Goal: Task Accomplishment & Management: Complete application form

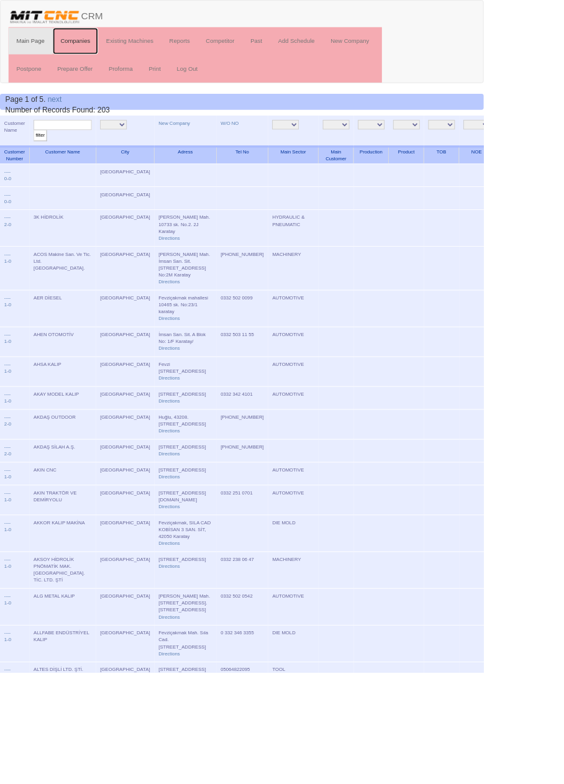
click at [93, 47] on link "Companies" at bounding box center [87, 47] width 53 height 31
click at [91, 48] on link "Companies" at bounding box center [87, 47] width 53 height 31
click at [185, 145] on link "New Company" at bounding box center [203, 143] width 37 height 6
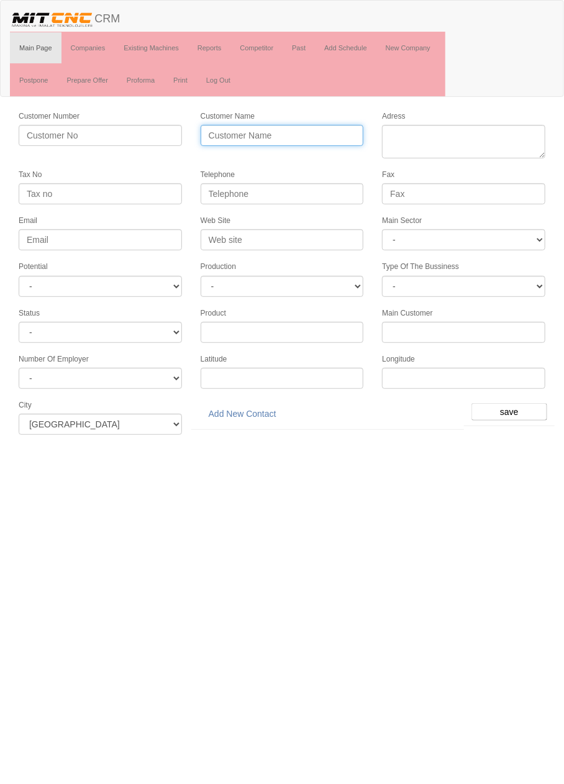
click at [312, 133] on input "Customer Name" at bounding box center [282, 135] width 163 height 21
type input "HİLPAR OTOMOTİV"
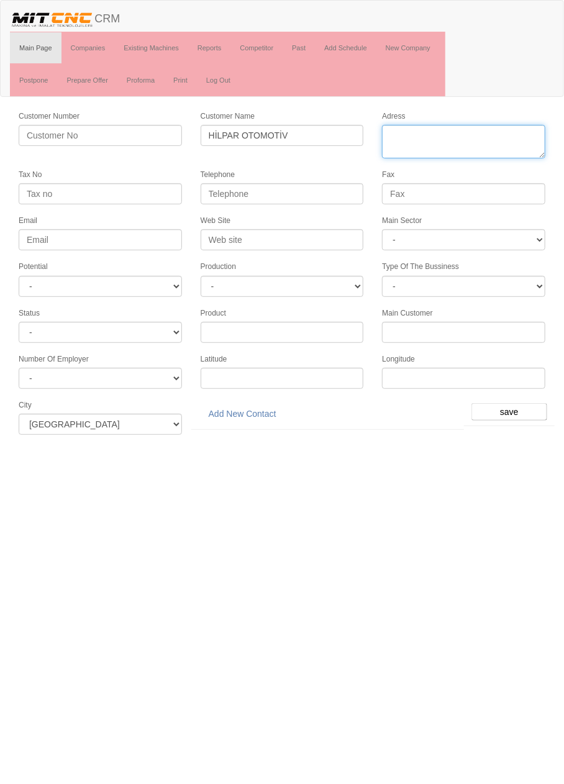
click at [483, 132] on textarea "Adress" at bounding box center [463, 142] width 163 height 34
paste textarea "Fevzi çakmak mh 188573 sk no8/A Karatay/Konya"
click at [455, 134] on textarea "Adress" at bounding box center [463, 142] width 163 height 34
click at [491, 148] on textarea "Adress" at bounding box center [463, 142] width 163 height 34
click at [459, 137] on textarea "Adress" at bounding box center [463, 142] width 163 height 34
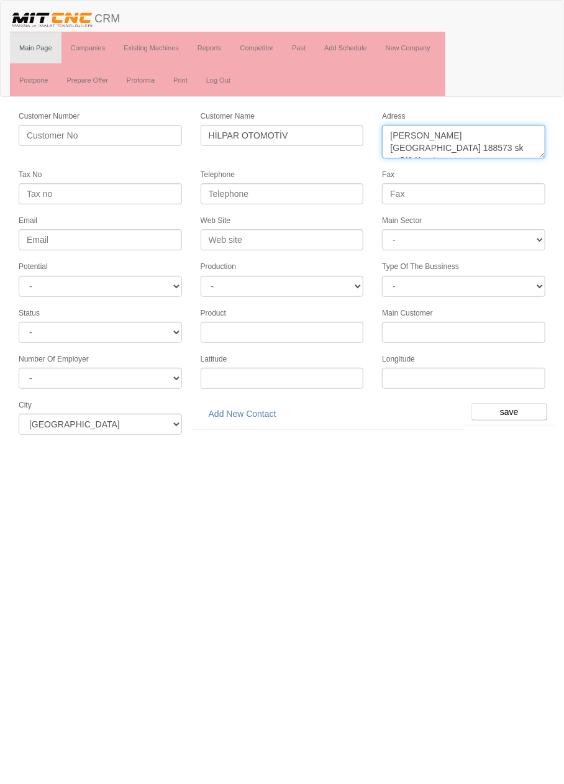
click at [533, 130] on textarea "Adress" at bounding box center [463, 142] width 163 height 34
click at [529, 138] on textarea "Adress" at bounding box center [463, 142] width 163 height 34
type textarea "[PERSON_NAME][STREET_ADDRESS]"
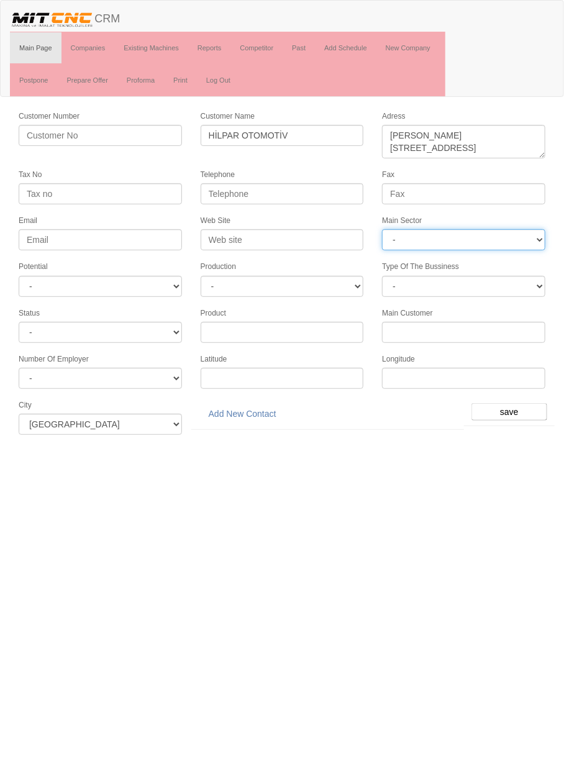
click at [486, 236] on select "- DIE MOLD MACHINERY DEFENCE ELECTRICAL COMPONENTS MEDICAL TOOL MANUFACTURING J…" at bounding box center [463, 239] width 163 height 21
select select "370"
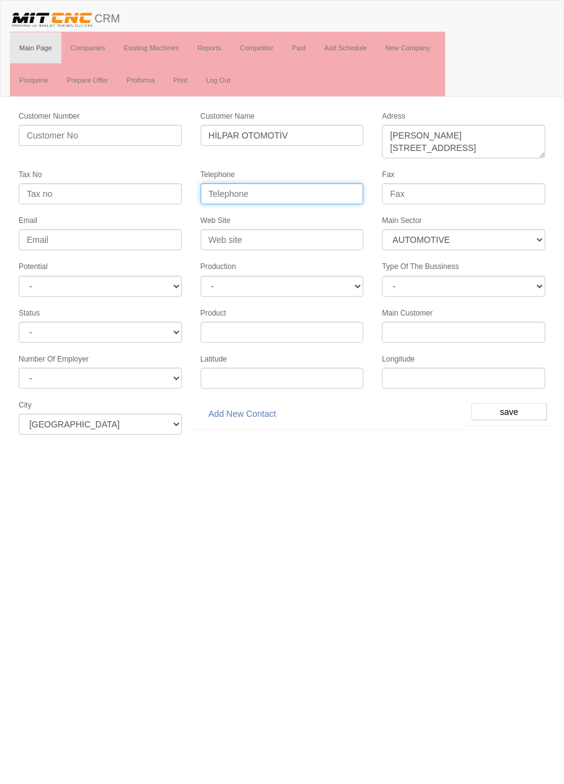
paste input "[PHONE_NUMBER]"
click at [220, 188] on input "[PHONE_NUMBER]" at bounding box center [282, 193] width 163 height 21
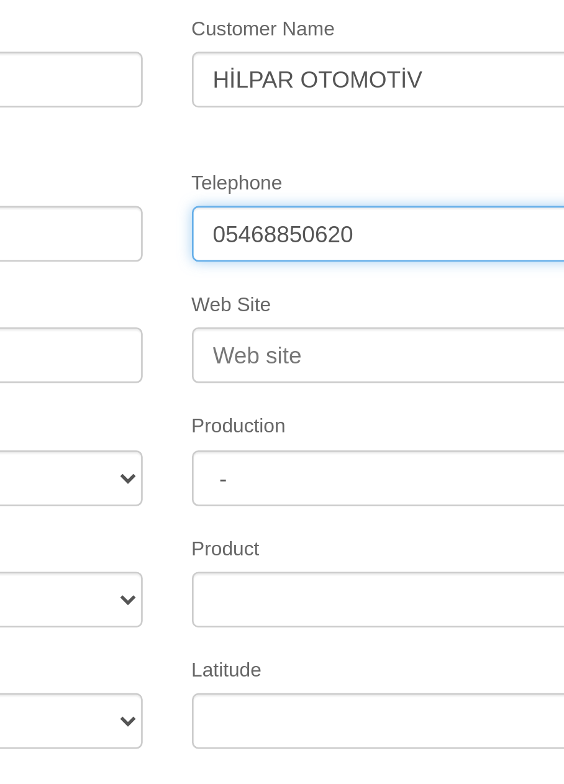
click at [228, 193] on input "05468850620" at bounding box center [282, 193] width 163 height 21
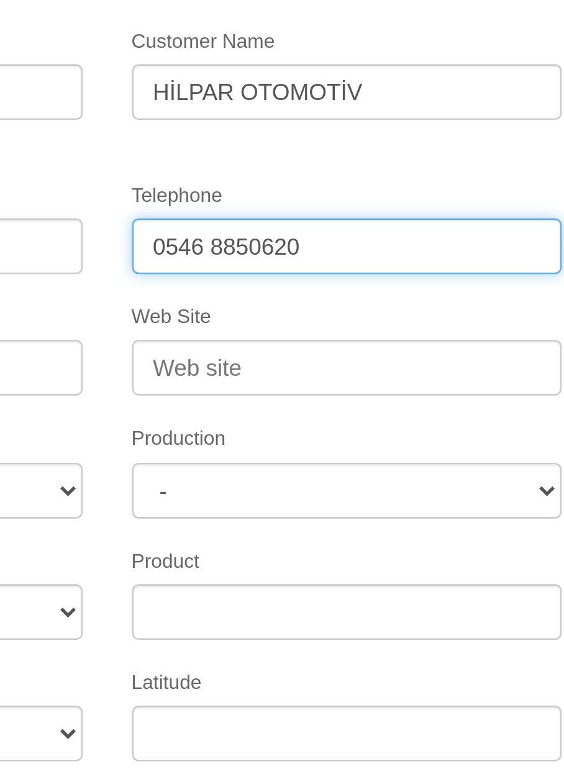
click at [246, 191] on input "0546 8850620" at bounding box center [282, 193] width 163 height 21
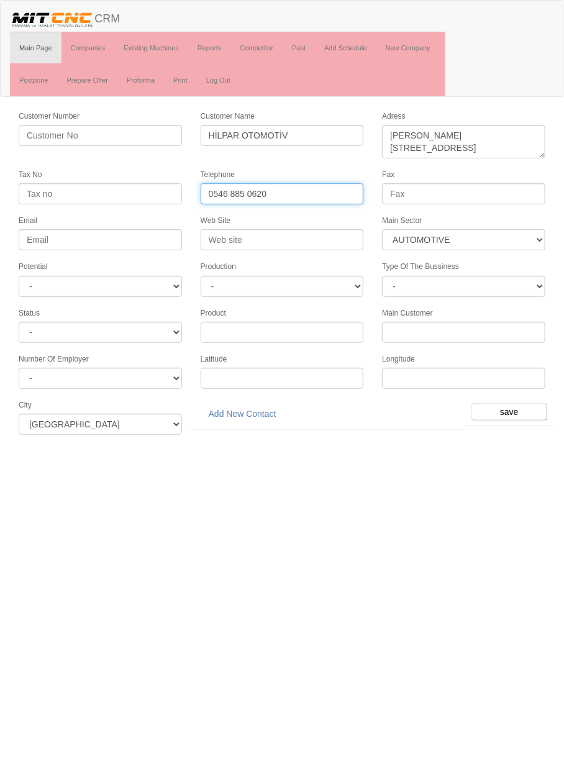
type input "0546 885 0620"
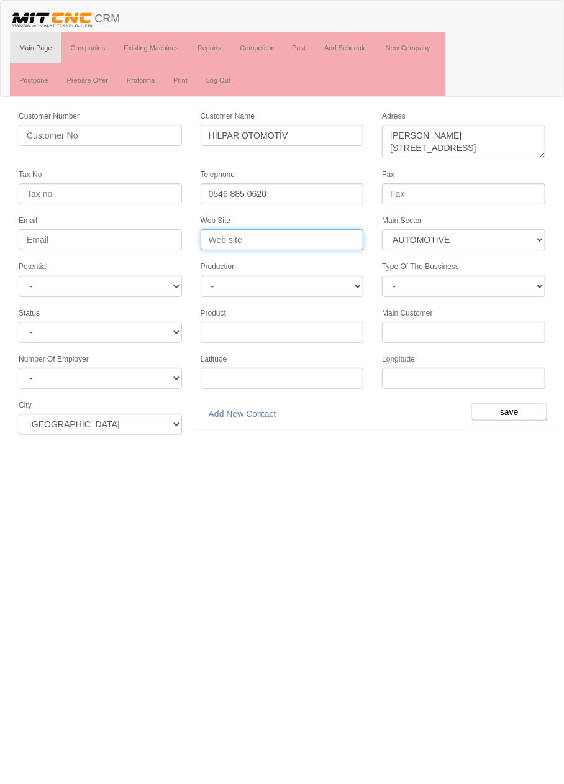
click at [303, 235] on input "Web Site" at bounding box center [282, 239] width 163 height 21
type input "h"
type input "W"
type input "www.hilpar.com.tr"
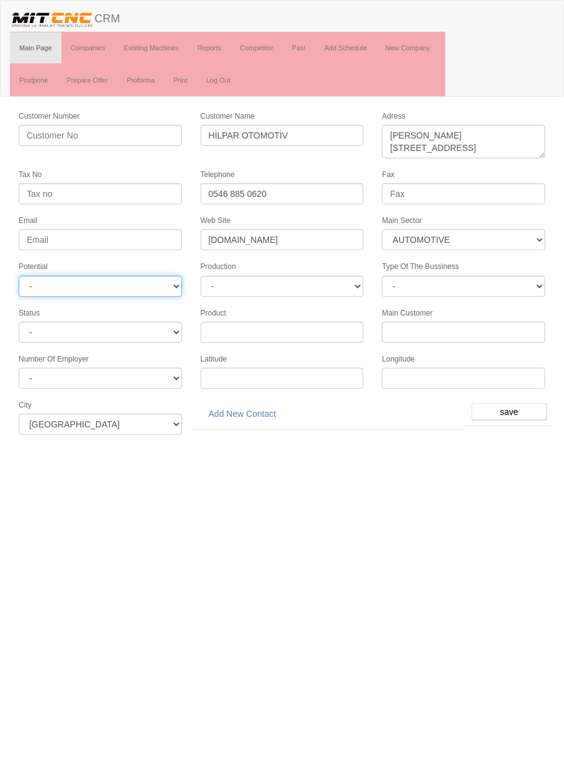
click at [146, 291] on select "- A1 A2 A3 B1 B2 B3 C1 C2 C3" at bounding box center [100, 286] width 163 height 21
select select "6"
click at [514, 405] on input "save" at bounding box center [509, 411] width 76 height 17
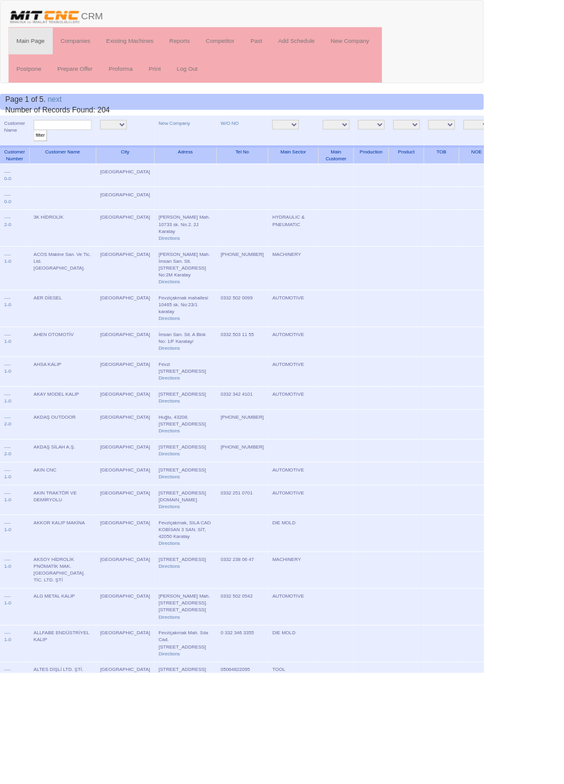
click at [89, 145] on input "text" at bounding box center [73, 146] width 68 height 12
type input "hilpar"
click at [39, 152] on input "filter" at bounding box center [47, 158] width 16 height 13
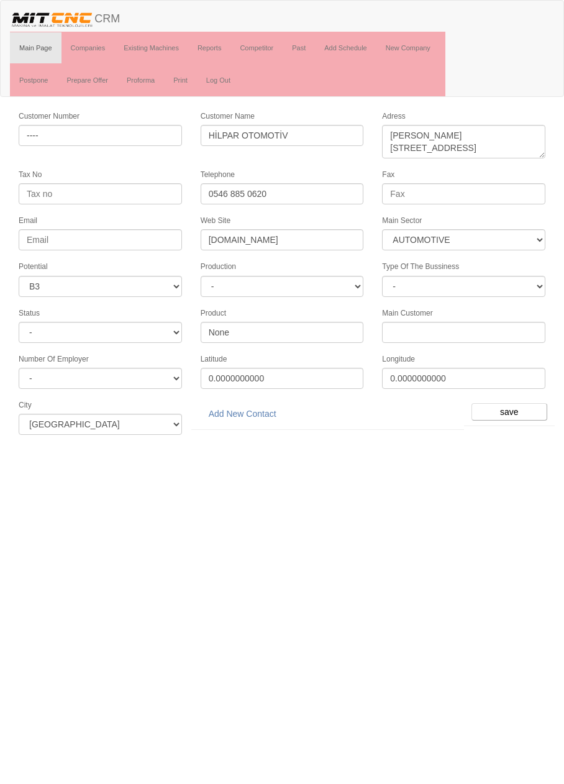
select select "370"
select select "6"
click at [259, 408] on link "Add New Contact" at bounding box center [243, 413] width 84 height 21
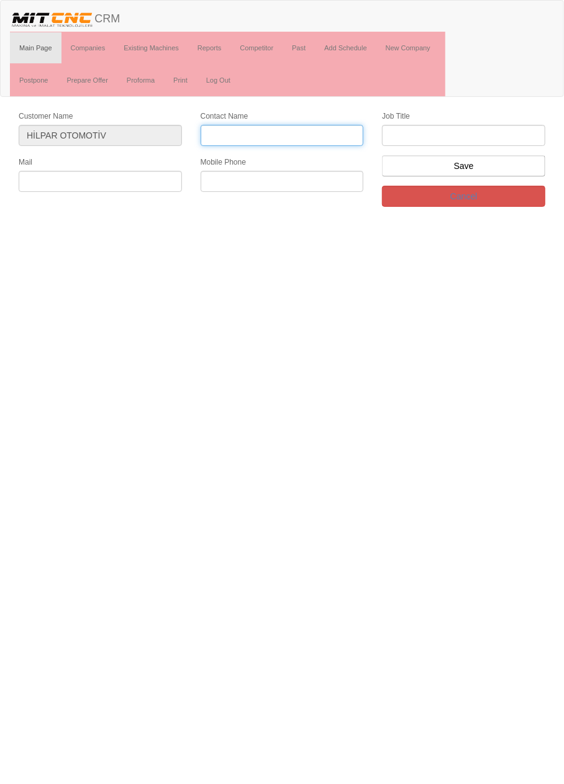
click at [282, 131] on input "Contact Name" at bounding box center [282, 135] width 163 height 21
click at [310, 138] on input "Contact Name" at bounding box center [282, 135] width 163 height 21
type input "[PERSON_NAME]"
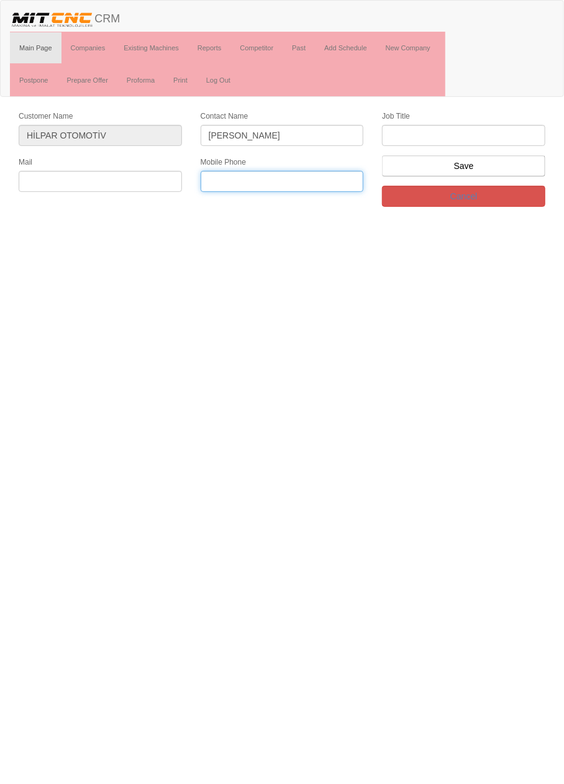
paste input "[PHONE_NUMBER]"
click at [252, 183] on input "[PHONE_NUMBER]" at bounding box center [282, 181] width 163 height 21
click at [235, 181] on input "[PHONE_NUMBER]" at bounding box center [282, 181] width 163 height 21
click at [216, 179] on input "[PHONE_NUMBER]" at bounding box center [282, 181] width 163 height 21
type input "0546 885 0620"
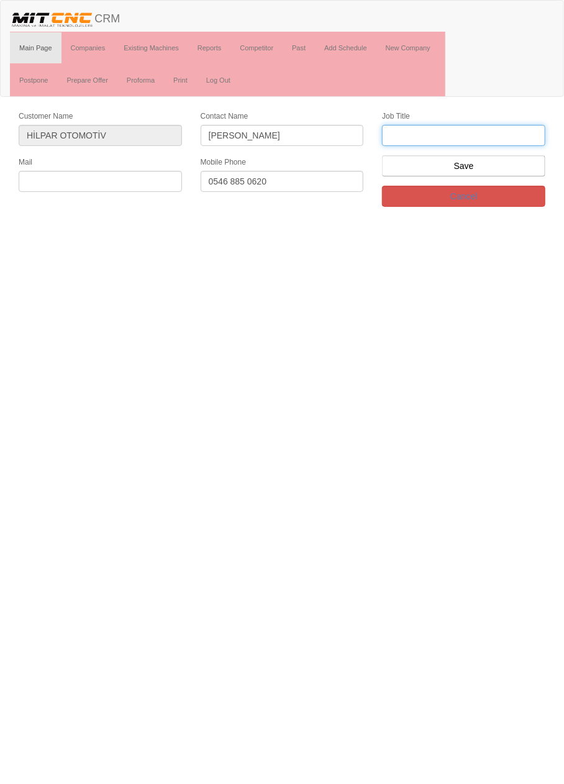
click at [500, 136] on input "text" at bounding box center [463, 135] width 163 height 21
type input "Firma sahibi"
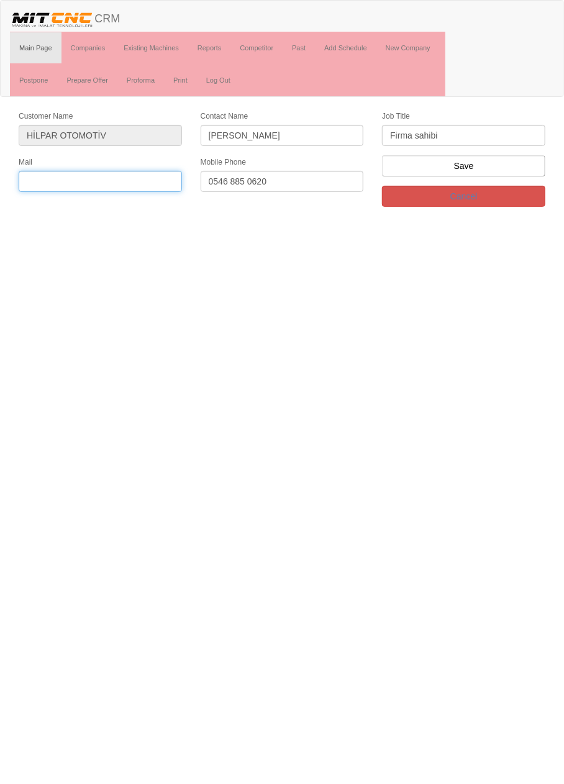
click at [49, 187] on input "text" at bounding box center [100, 181] width 163 height 21
type input "[EMAIL_ADDRESS][DOMAIN_NAME]"
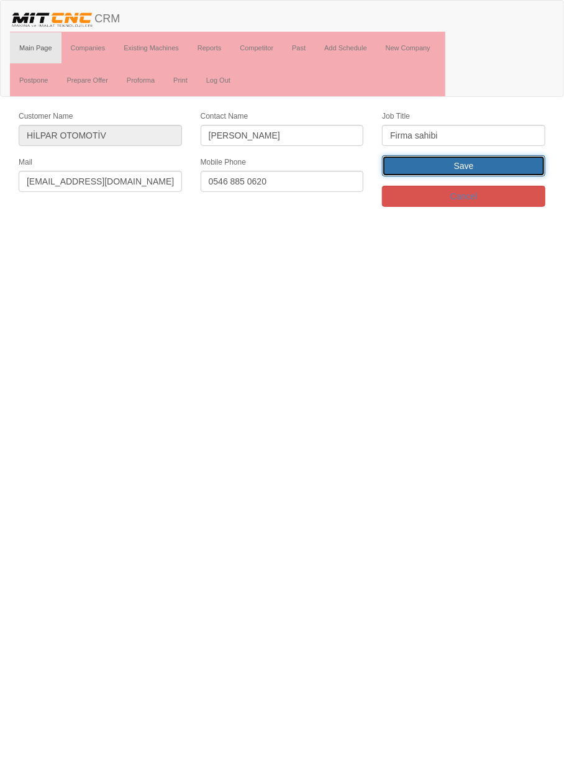
click at [522, 168] on input "Save" at bounding box center [463, 165] width 163 height 21
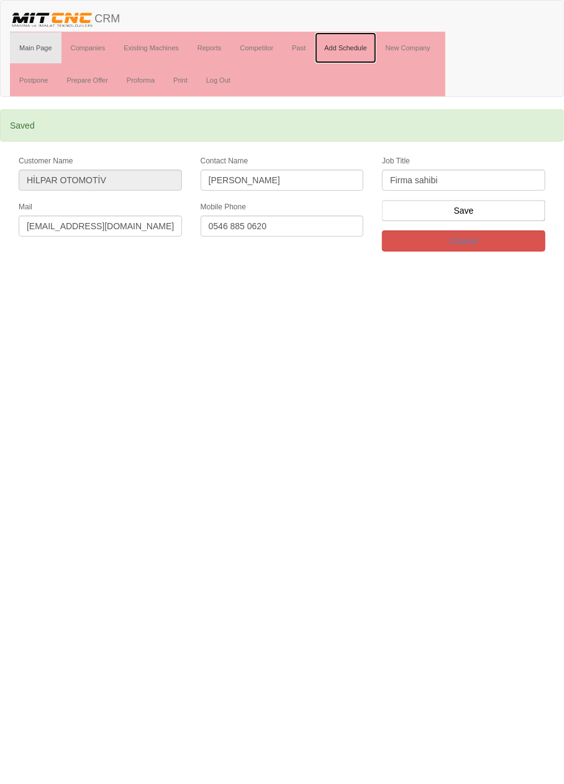
click at [358, 45] on link "Add Schedule" at bounding box center [345, 47] width 61 height 31
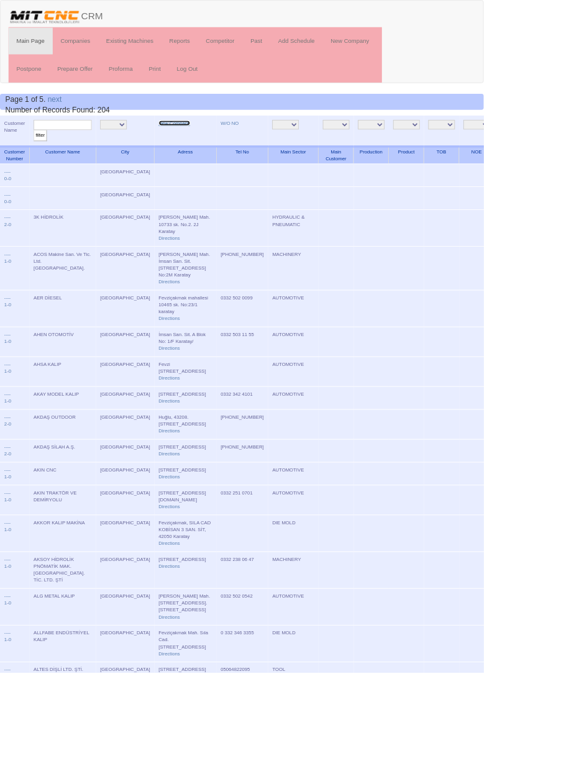
click at [185, 142] on link "New Company" at bounding box center [203, 143] width 37 height 6
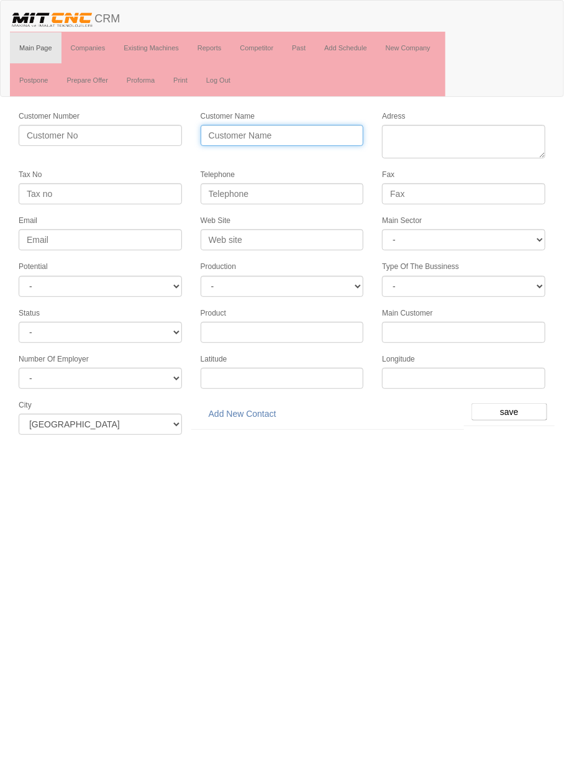
click at [304, 136] on input "Customer Name" at bounding box center [282, 135] width 163 height 21
type input "HAS TEKNİK OTOMOTİV"
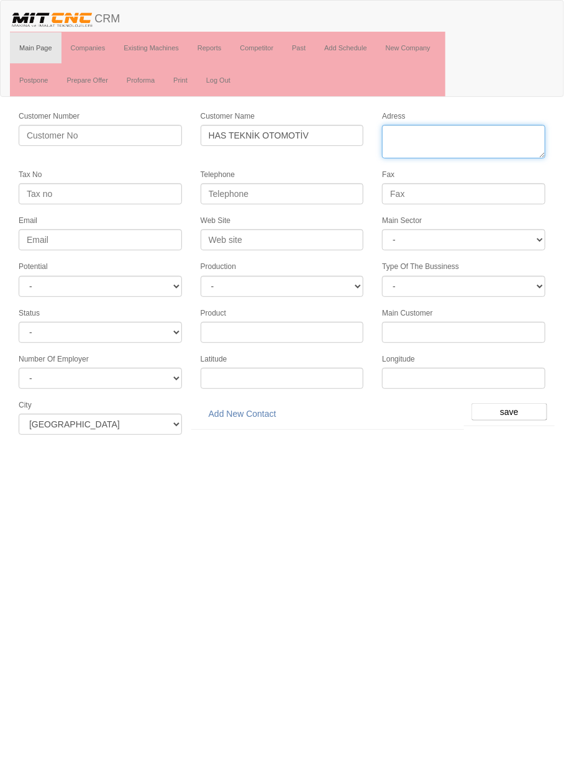
click at [491, 138] on textarea "Adress" at bounding box center [463, 142] width 163 height 34
paste textarea "Fevzi Çakmak Mah Kosgeb Cad. Büsan O.S.B NO:21"
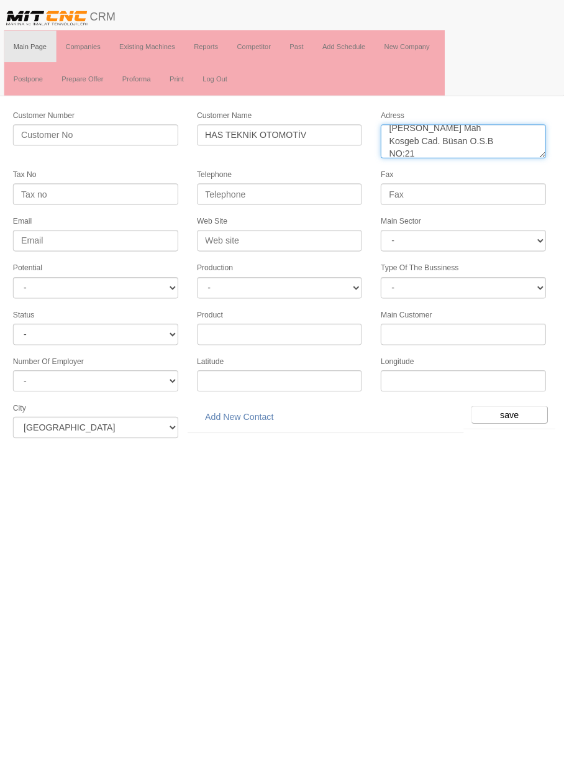
scroll to position [4, 0]
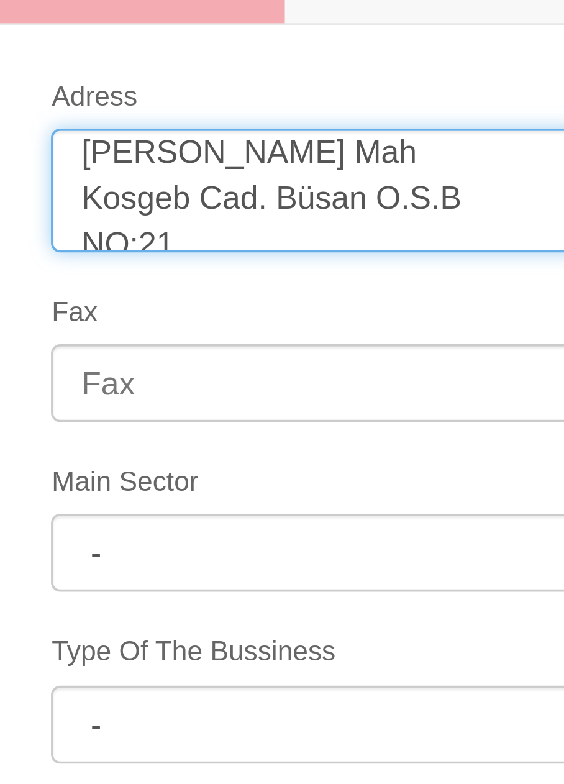
click at [467, 130] on textarea "Adress" at bounding box center [463, 142] width 163 height 34
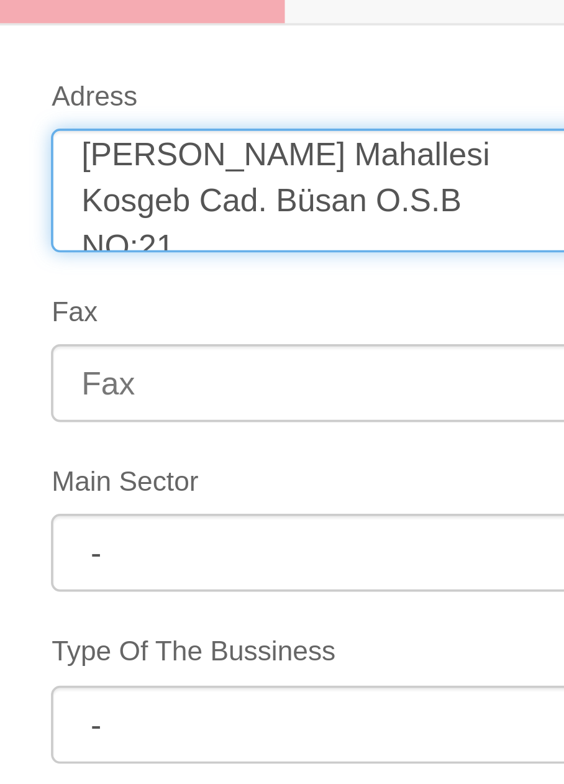
click at [442, 142] on textarea "Adress" at bounding box center [463, 142] width 163 height 34
click at [506, 142] on textarea "Adress" at bounding box center [463, 142] width 163 height 34
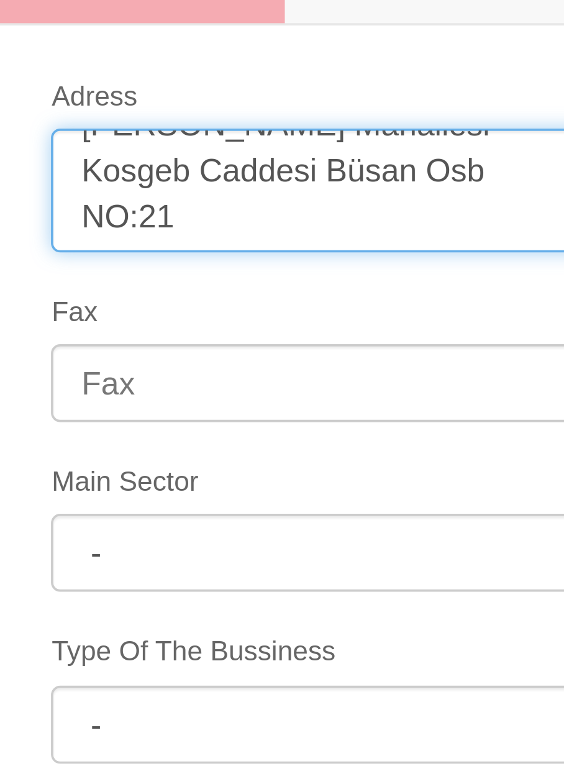
click at [443, 147] on textarea "Adress" at bounding box center [463, 142] width 163 height 34
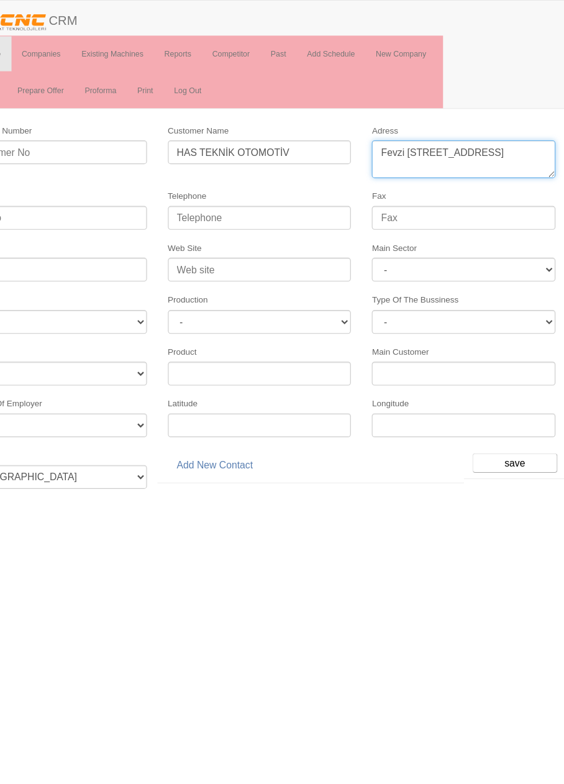
type textarea "Fevzi Çakmak Mahallesi Kosgeb Caddesi Büsan Osb NO:21selçuklu"
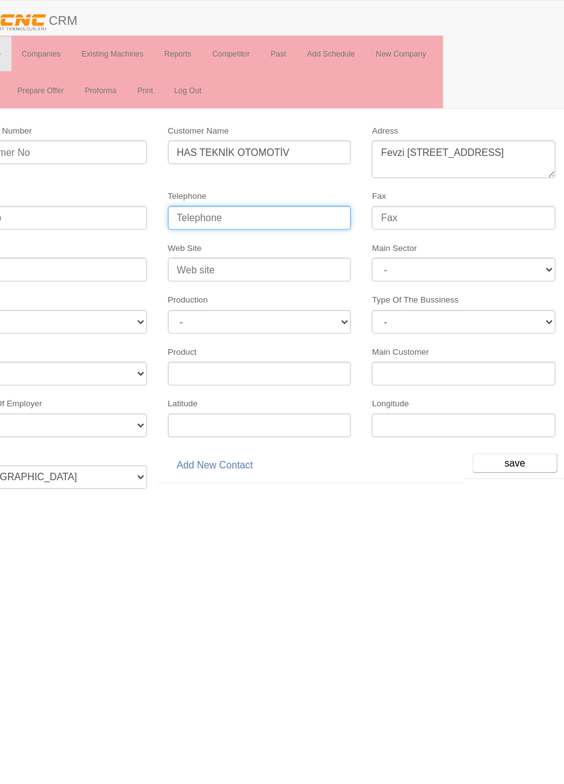
paste input "0 332 345 35 20"
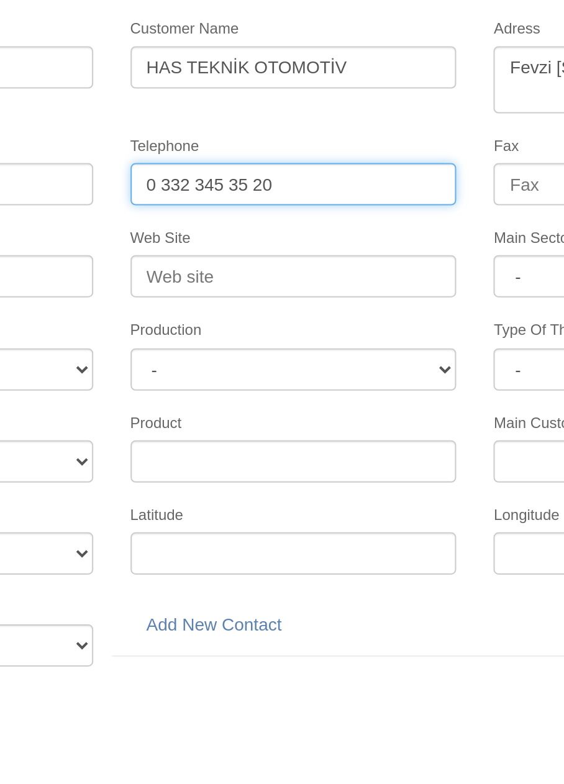
click at [262, 195] on input "0 332 345 35 20" at bounding box center [282, 193] width 163 height 21
click at [216, 193] on input "0 332 345 3520" at bounding box center [282, 193] width 163 height 21
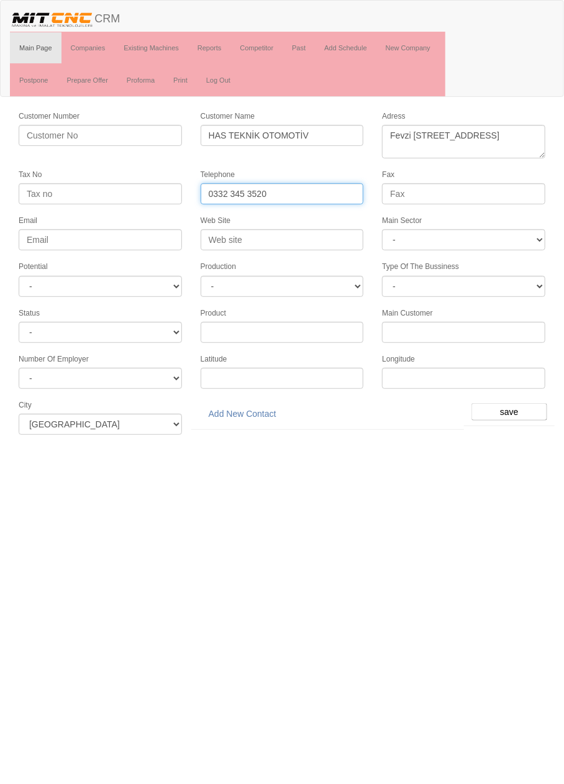
type input "0332 345 3520"
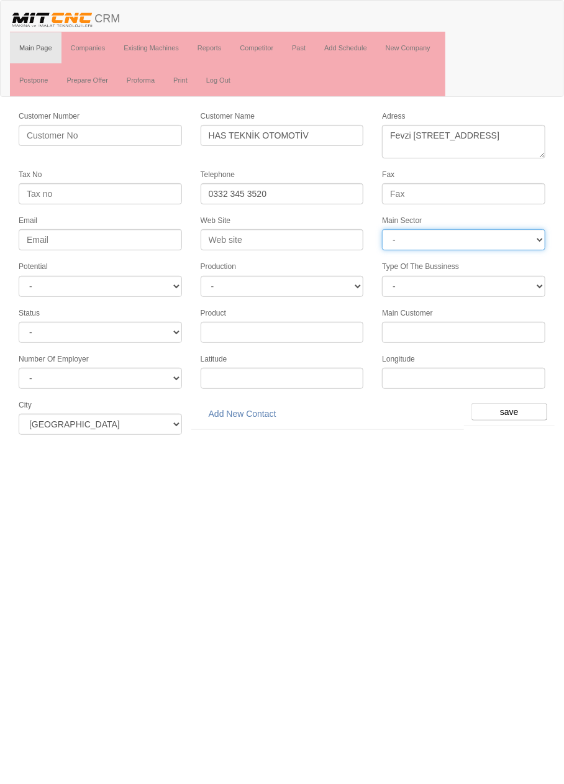
click at [498, 233] on select "- DIE MOLD MACHINERY DEFENCE ELECTRICAL COMPONENTS MEDICAL TOOL MANUFACTURING J…" at bounding box center [463, 239] width 163 height 21
select select "370"
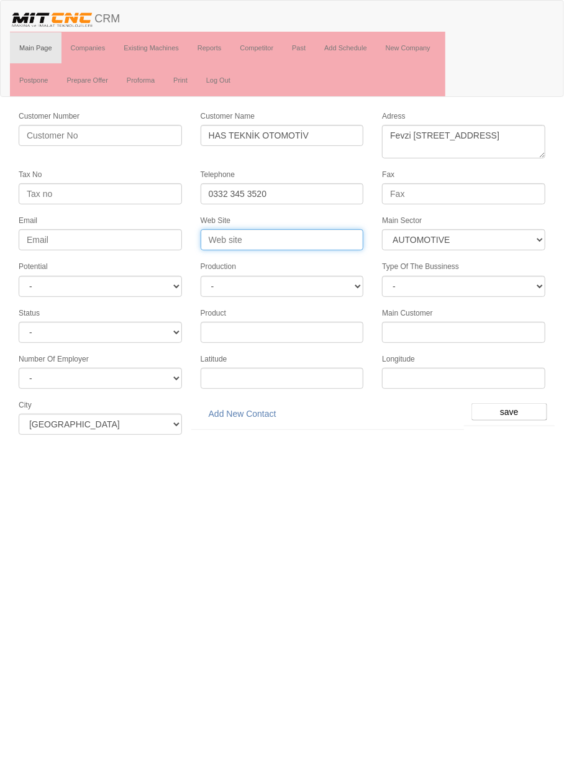
click at [220, 238] on input "Web Site" at bounding box center [282, 239] width 163 height 21
click at [226, 238] on input "Web Site" at bounding box center [282, 239] width 163 height 21
type input "www.hasteknik.com.tr"
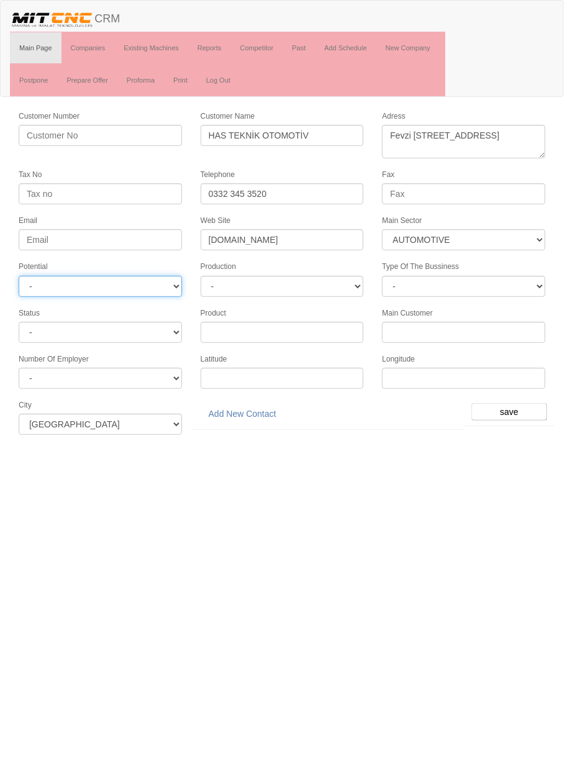
click at [155, 281] on select "- A1 A2 A3 B1 B2 B3 C1 C2 C3" at bounding box center [100, 286] width 163 height 21
select select "6"
click at [529, 409] on input "save" at bounding box center [509, 411] width 76 height 17
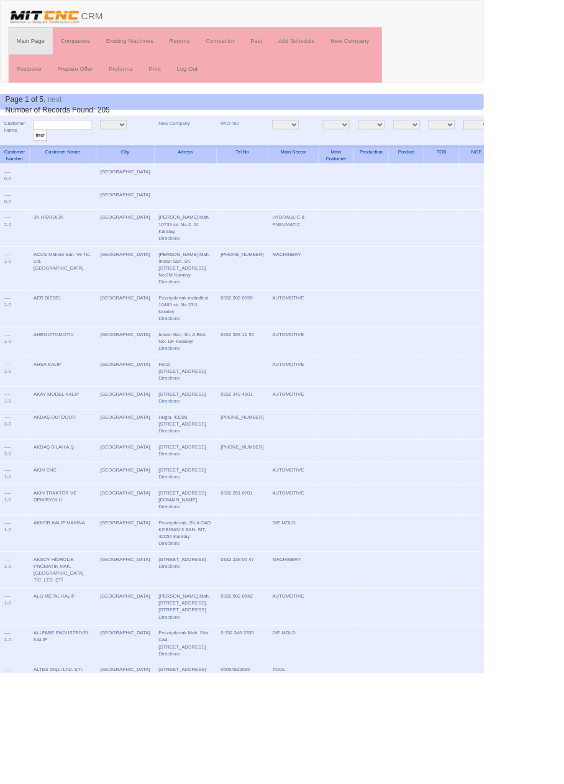
click at [82, 145] on input "text" at bounding box center [73, 146] width 68 height 12
type input "Has t"
click at [39, 152] on input "filter" at bounding box center [47, 158] width 16 height 13
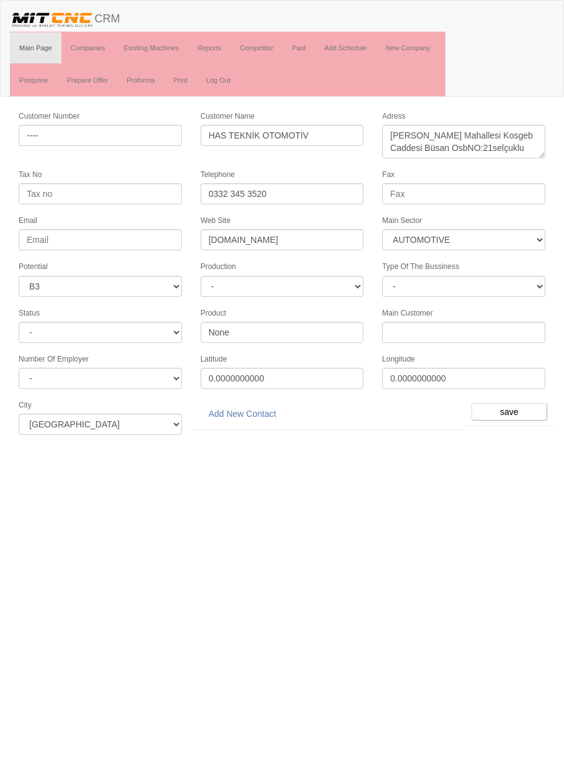
select select "370"
select select "6"
click at [261, 409] on link "Add New Contact" at bounding box center [243, 413] width 84 height 21
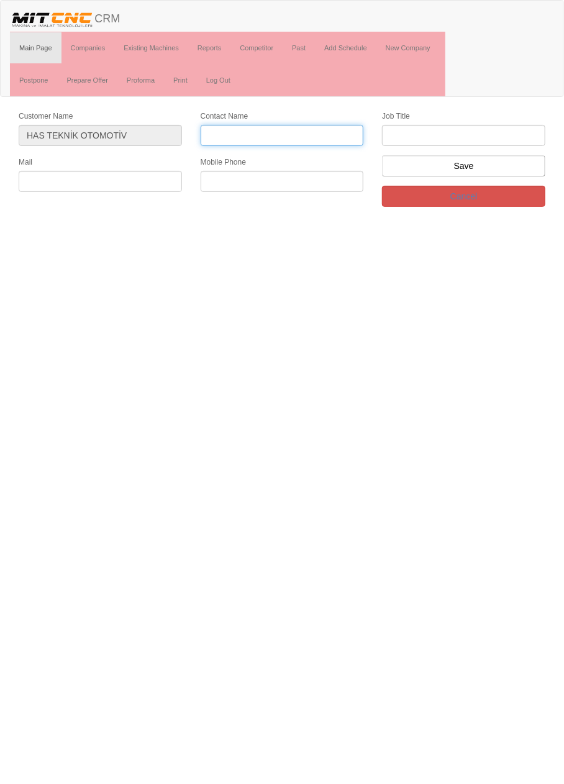
click at [302, 137] on input "Contact Name" at bounding box center [282, 135] width 163 height 21
click at [327, 134] on input "Contact Name" at bounding box center [282, 135] width 163 height 21
type input "[PERSON_NAME]"
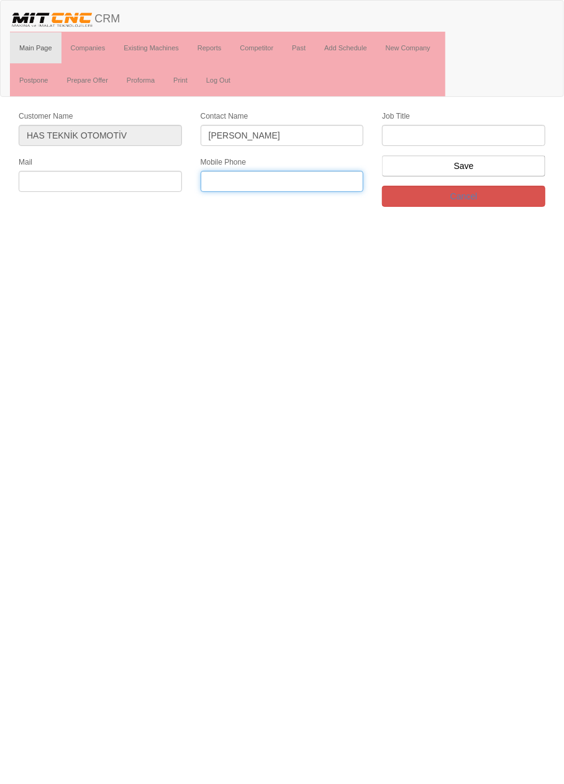
click at [235, 183] on input "text" at bounding box center [282, 181] width 163 height 21
click at [44, 178] on input "text" at bounding box center [100, 181] width 163 height 21
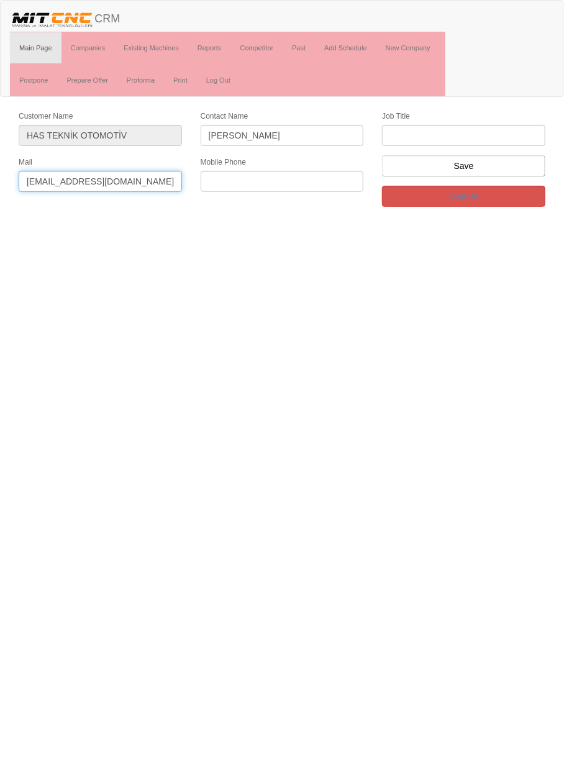
click at [161, 181] on input "iersoz@gmail.com" at bounding box center [100, 181] width 163 height 21
type input "[EMAIL_ADDRESS][DOMAIN_NAME]"
paste input "0532 287 79 42"
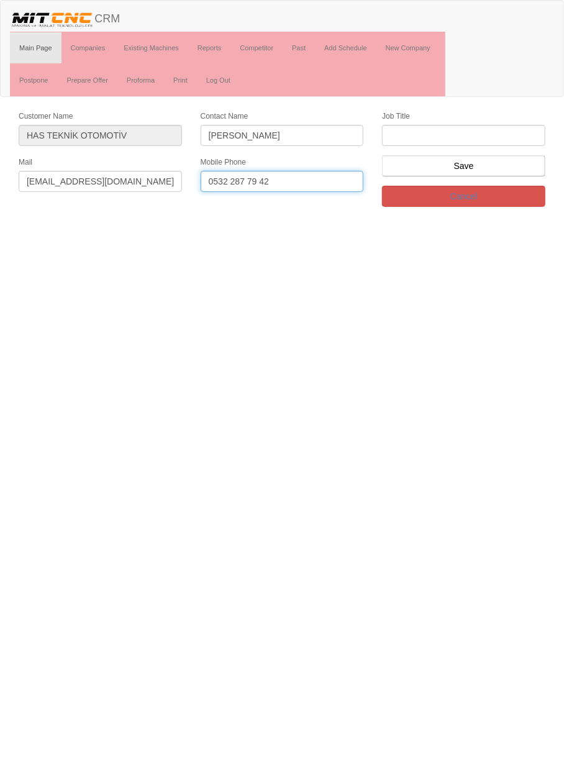
click at [261, 181] on input "0532 287 79 42" at bounding box center [282, 181] width 163 height 21
type input "0532 287 7942"
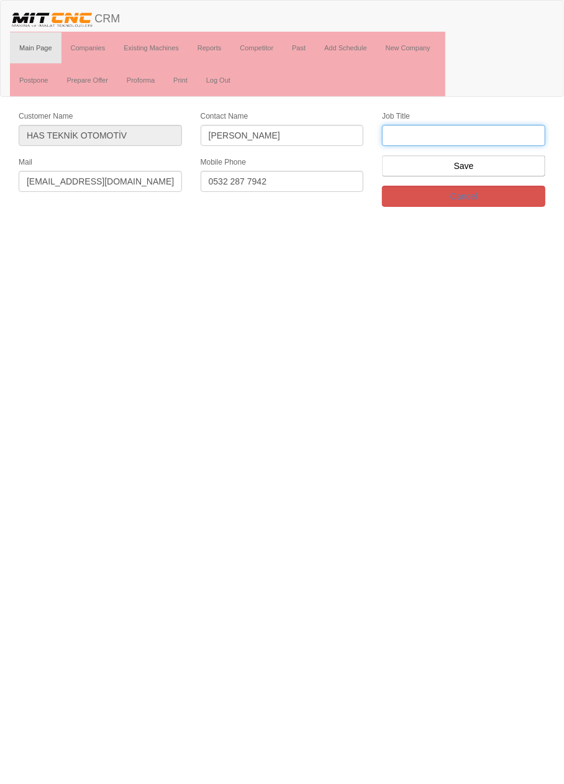
click at [490, 138] on input "text" at bounding box center [463, 135] width 163 height 21
type input "genel"
type input "Genel müdür"
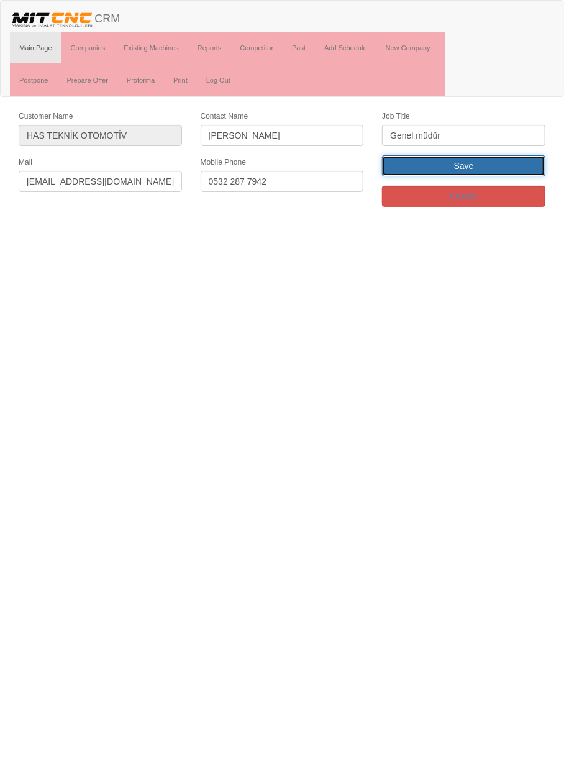
click at [513, 171] on input "Save" at bounding box center [463, 165] width 163 height 21
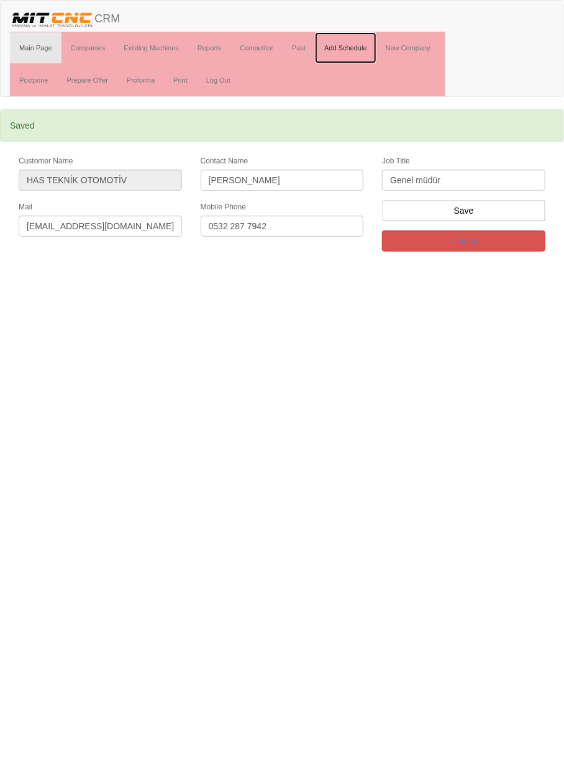
click at [338, 50] on link "Add Schedule" at bounding box center [345, 47] width 61 height 31
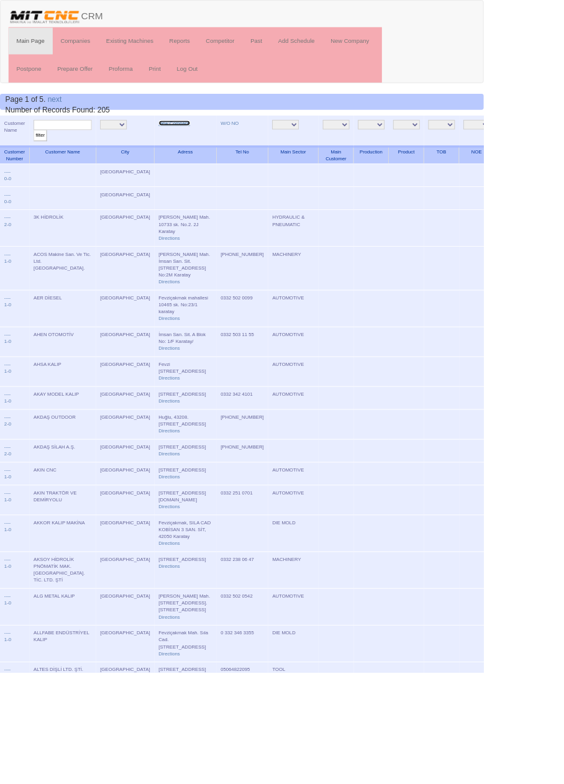
click at [185, 145] on link "New Company" at bounding box center [203, 143] width 37 height 6
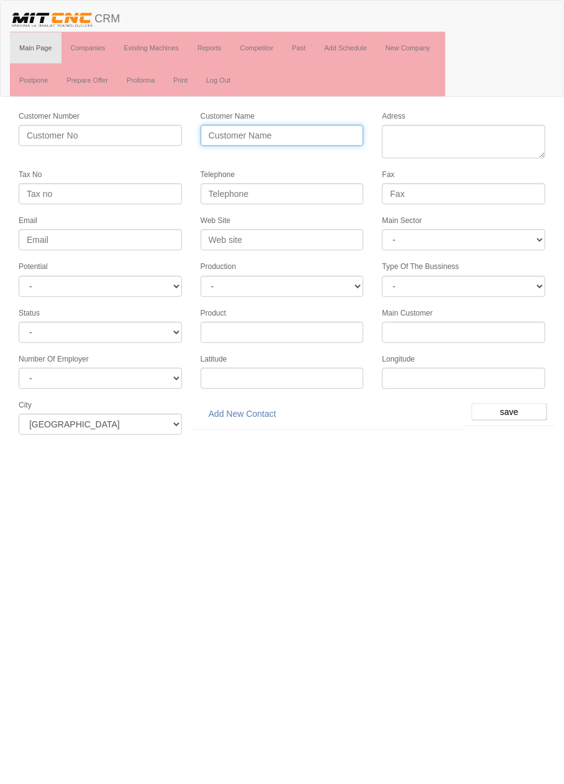
click at [298, 129] on input "Customer Name" at bounding box center [282, 135] width 163 height 21
type input "ÖZKAPTAN OTOMOTİV"
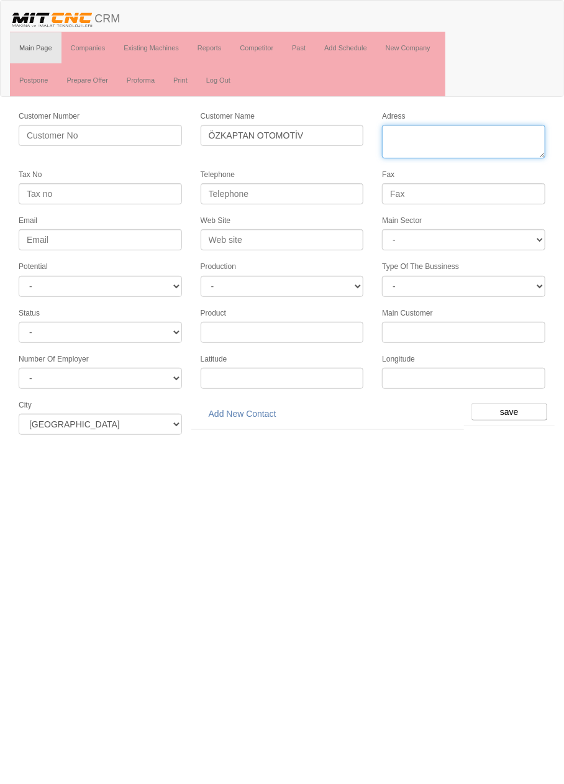
click at [479, 135] on textarea "Adress" at bounding box center [463, 142] width 163 height 34
click at [306, 191] on input "Telephone" at bounding box center [282, 193] width 163 height 21
click at [330, 188] on input "0332 249" at bounding box center [282, 193] width 163 height 21
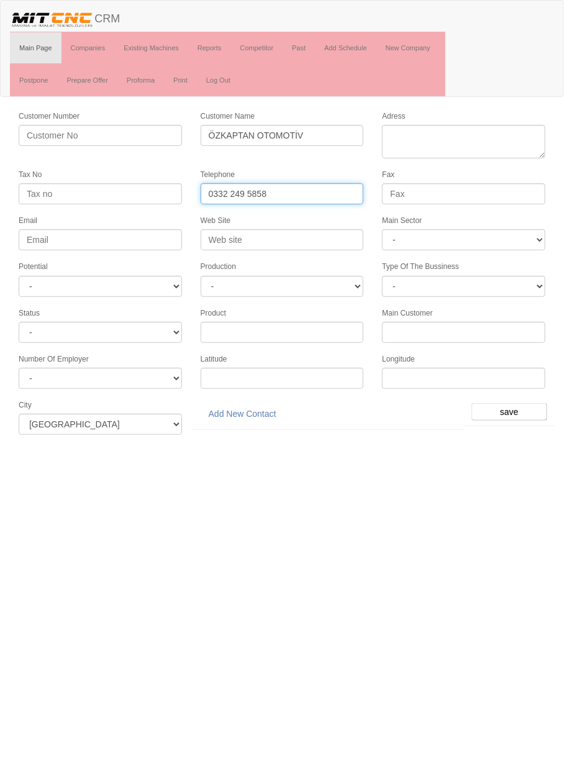
type input "0332 249 5858"
click at [496, 135] on textarea "Adress" at bounding box center [463, 142] width 163 height 34
paste textarea "Horozluhan Mah. Uzman San. Sit. Selçuk Cad. No/192"
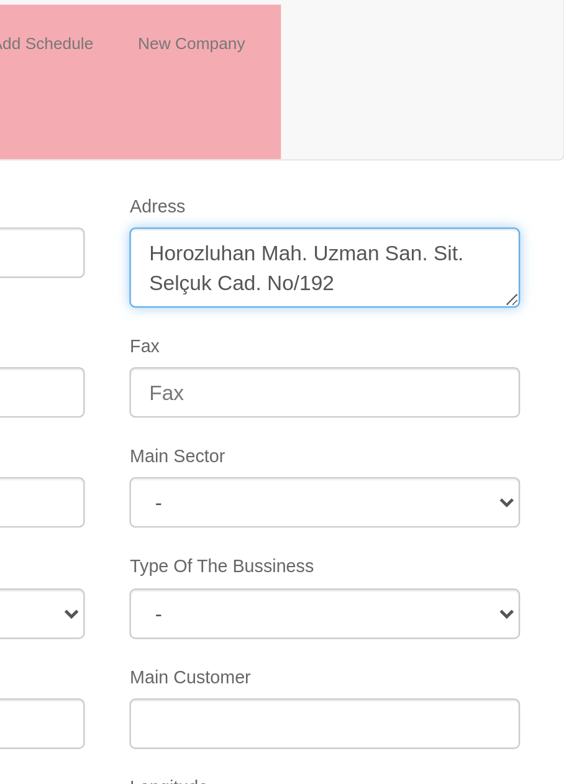
click at [458, 133] on textarea "Adress" at bounding box center [463, 142] width 163 height 34
click at [465, 131] on textarea "Adress" at bounding box center [463, 142] width 163 height 34
click at [528, 132] on textarea "Adress" at bounding box center [463, 142] width 163 height 34
click at [403, 147] on textarea "Adress" at bounding box center [463, 142] width 163 height 34
click at [508, 144] on textarea "Adress" at bounding box center [463, 142] width 163 height 34
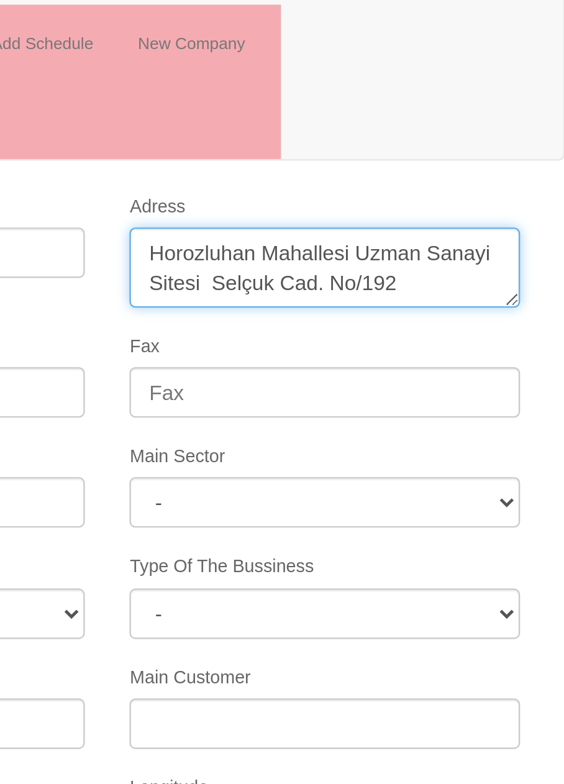
click at [513, 145] on textarea "Adress" at bounding box center [463, 142] width 163 height 34
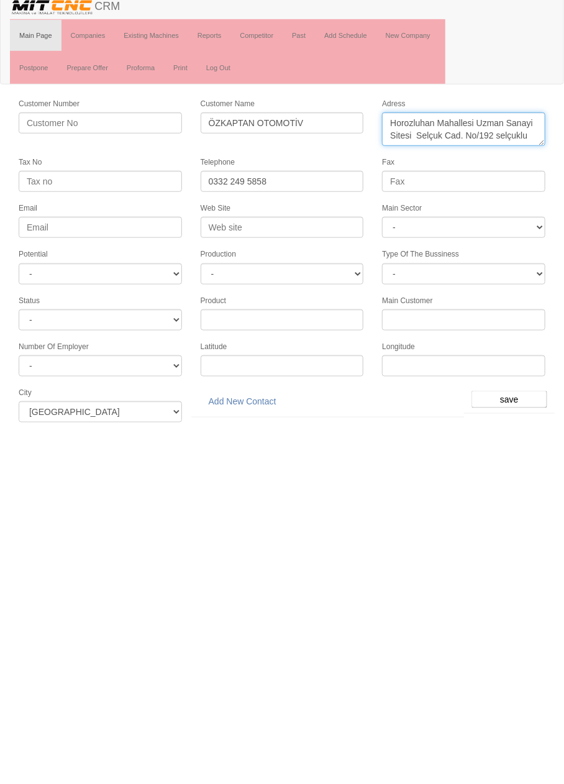
type textarea "Horozluhan Mahallesi Uzman Sanayi Sitesi Selçuk Cad. No/192 selçuklu"
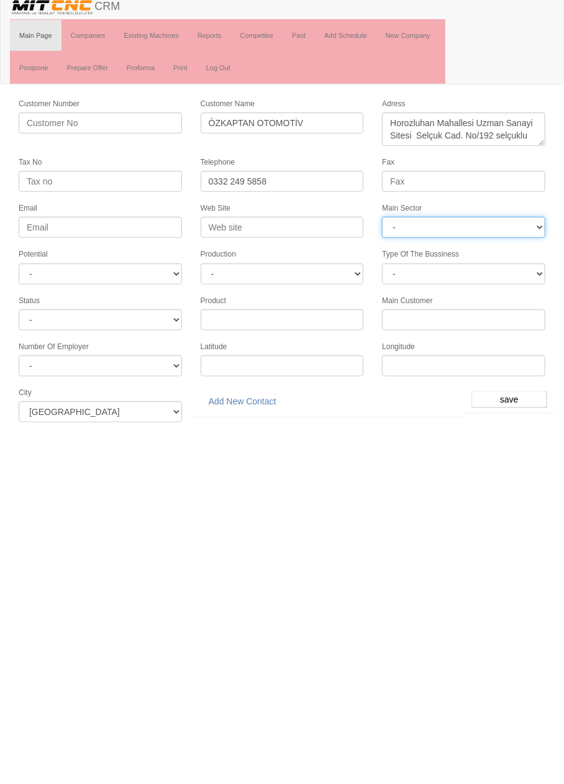
click at [492, 241] on select "- DIE MOLD MACHINERY DEFENCE ELECTRICAL COMPONENTS MEDICAL TOOL MANUFACTURING J…" at bounding box center [463, 239] width 163 height 21
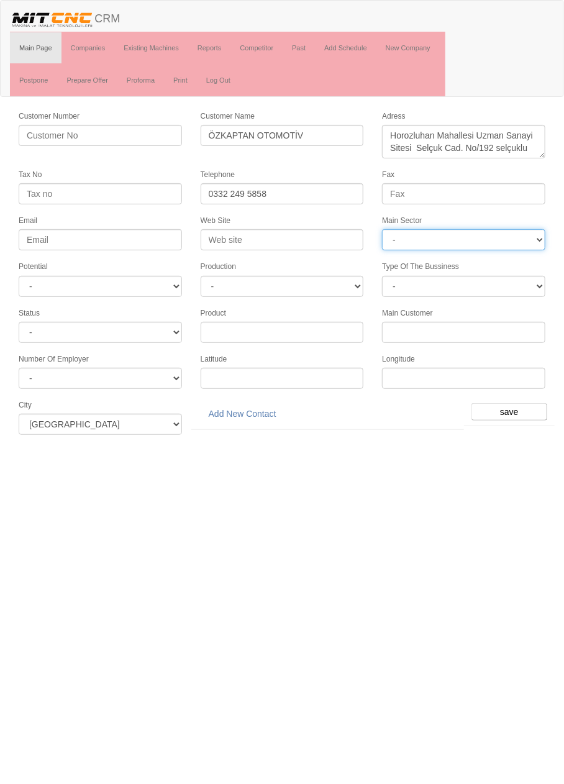
select select "370"
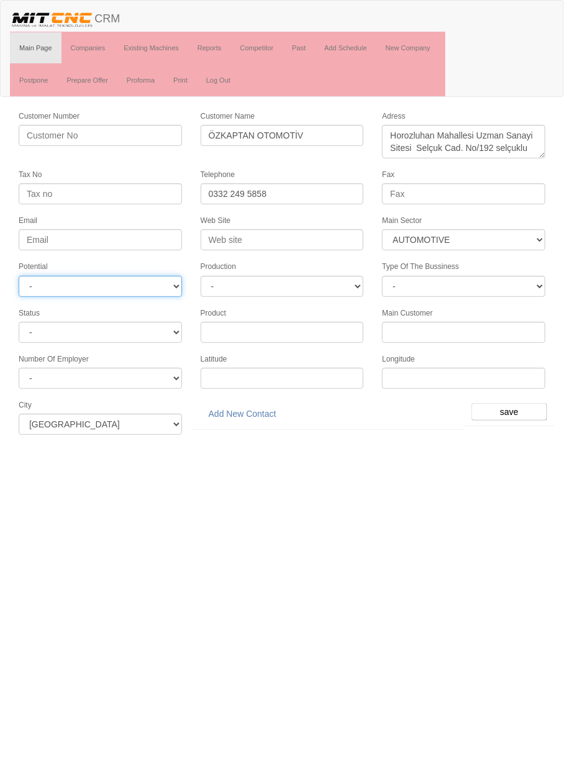
click at [150, 281] on select "- A1 A2 A3 B1 B2 B3 C1 C2 C3" at bounding box center [100, 286] width 163 height 21
select select "6"
click at [515, 403] on input "save" at bounding box center [509, 411] width 76 height 17
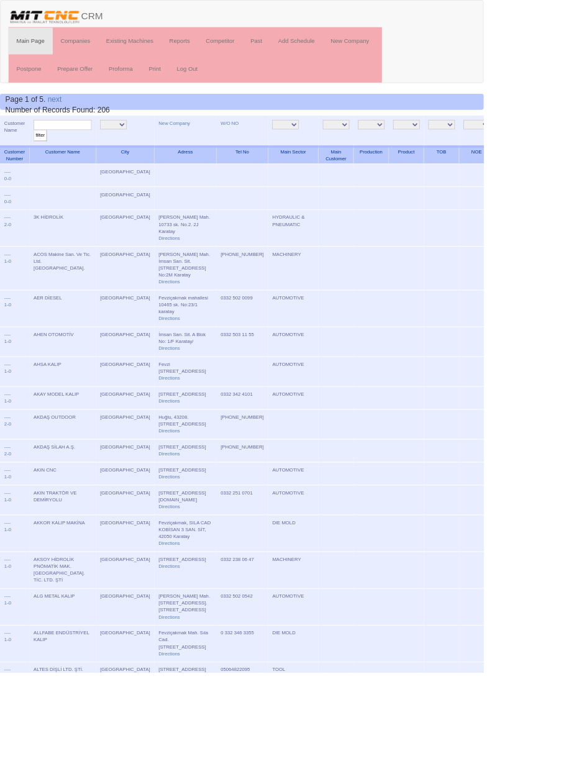
click at [81, 141] on input "text" at bounding box center [73, 146] width 68 height 12
type input "öz k"
click at [39, 152] on input "filter" at bounding box center [47, 158] width 16 height 13
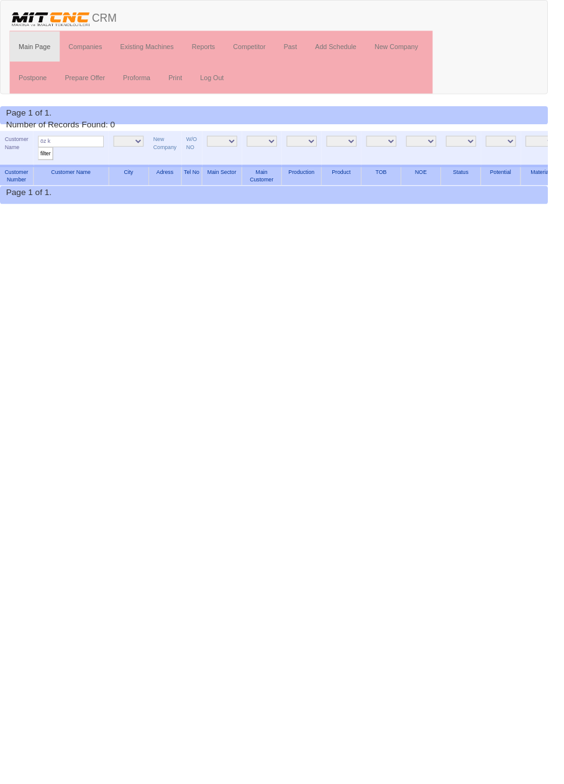
click at [82, 145] on input "öz k" at bounding box center [73, 146] width 68 height 12
type input "özk"
click at [39, 152] on input "filter" at bounding box center [47, 158] width 16 height 13
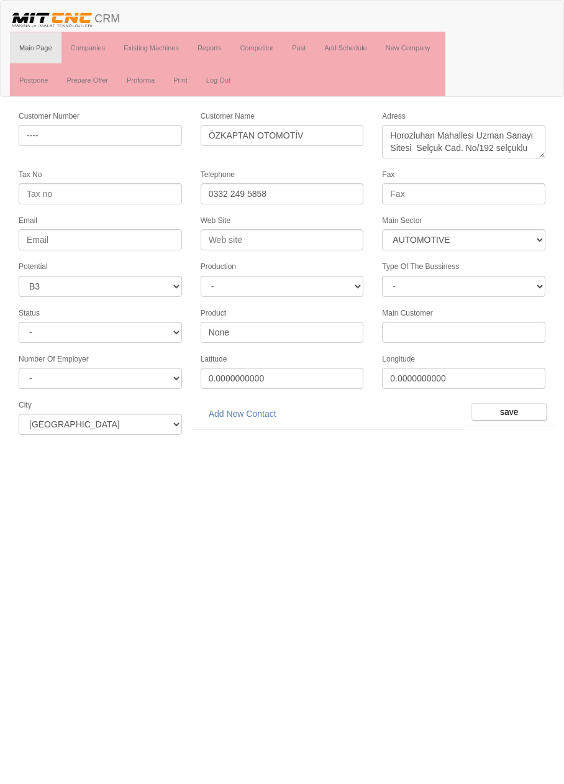
select select "370"
select select "6"
click at [259, 404] on link "Add New Contact" at bounding box center [243, 413] width 84 height 21
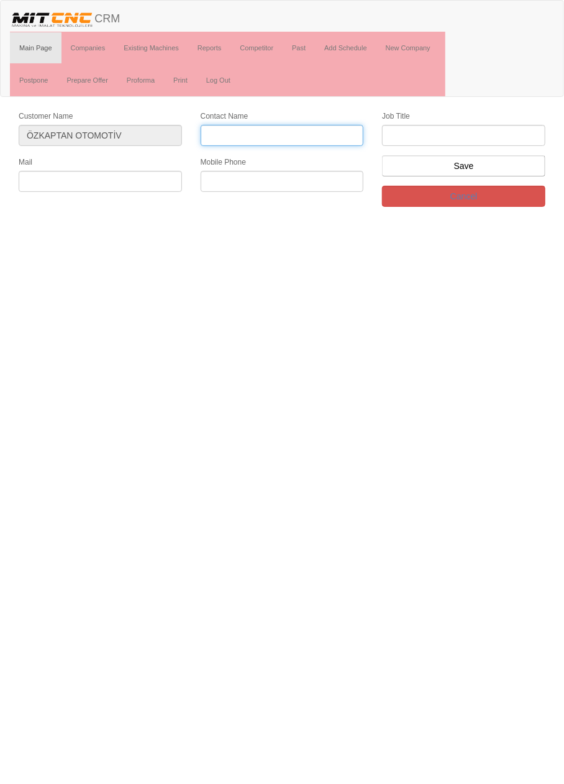
click at [306, 133] on input "Contact Name" at bounding box center [282, 135] width 163 height 21
type input "[PERSON_NAME]"
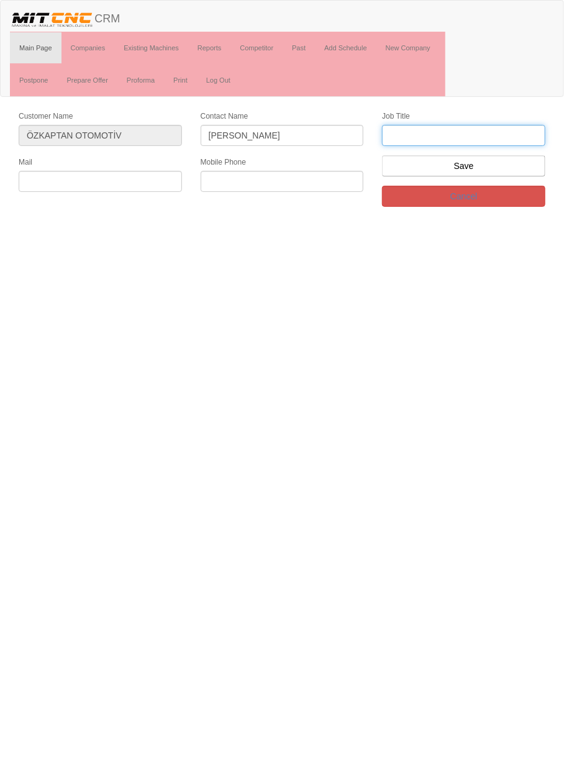
click at [477, 131] on input "text" at bounding box center [463, 135] width 163 height 21
type input "Genel Müdür"
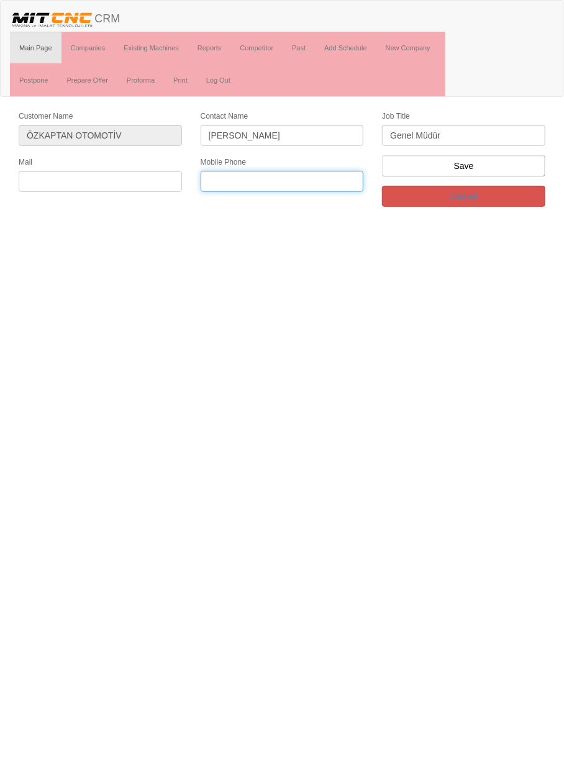
paste input "541 251 16 51"
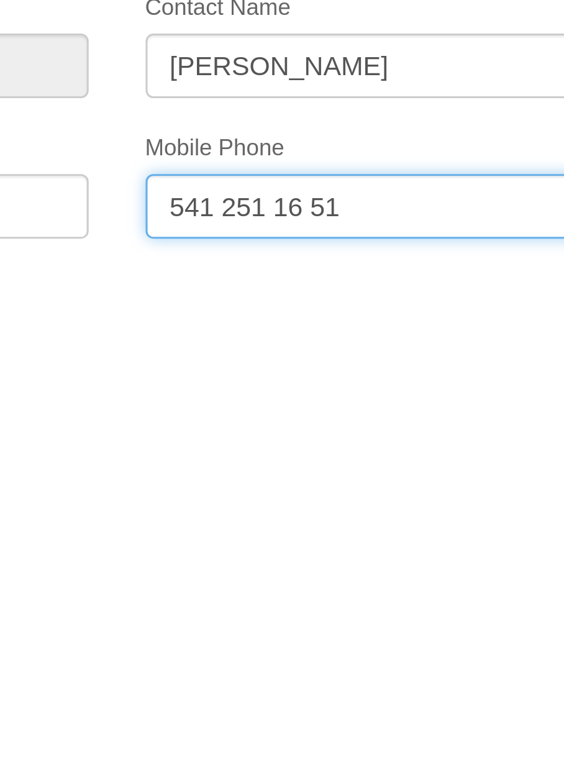
click at [256, 179] on input "541 251 16 51" at bounding box center [282, 181] width 163 height 21
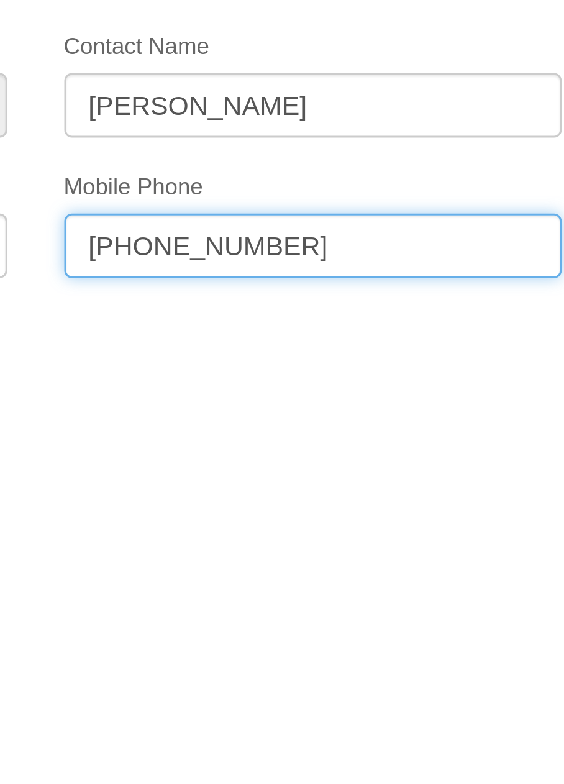
click at [210, 179] on input "541 251 1651" at bounding box center [282, 181] width 163 height 21
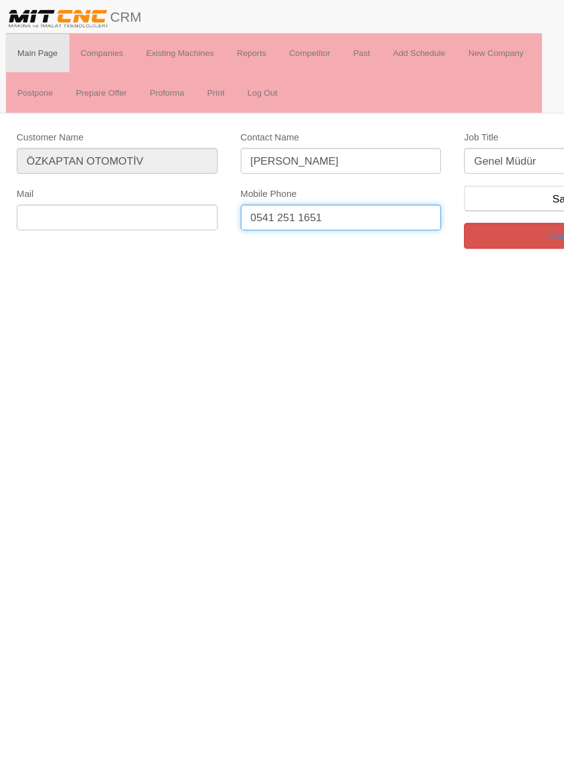
type input "0541 251 1651"
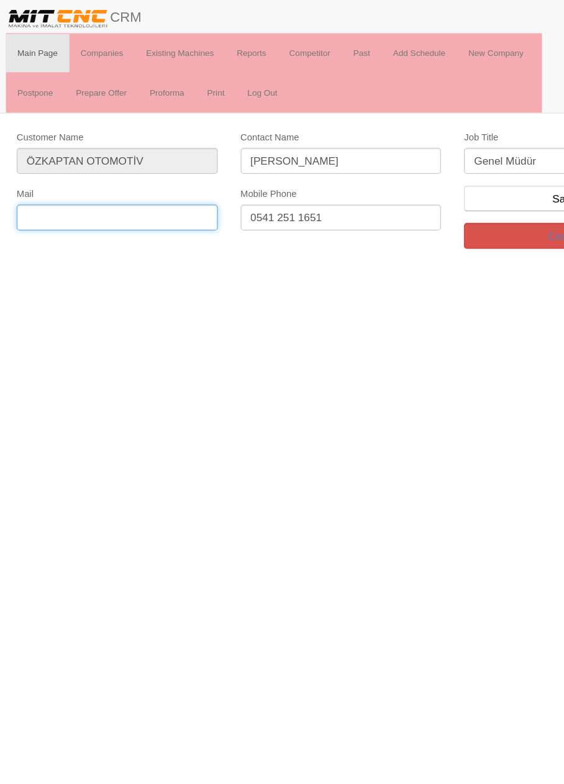
click at [141, 181] on input "text" at bounding box center [100, 181] width 163 height 21
paste input "info@ozkaptan.com"
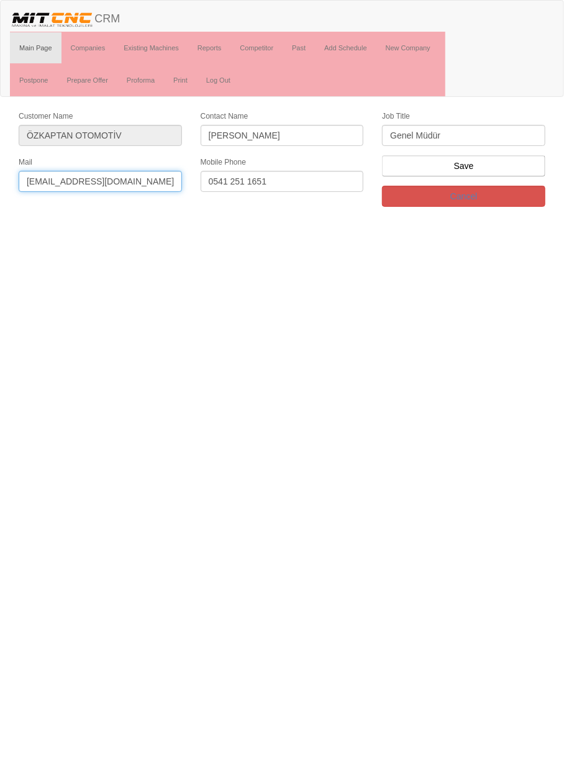
type input "info@ozkaptan.com"
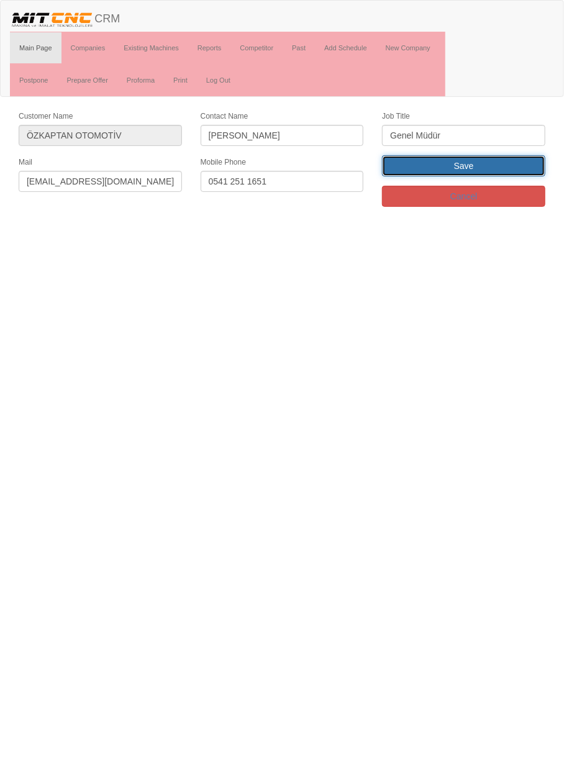
click at [511, 166] on input "Save" at bounding box center [463, 165] width 163 height 21
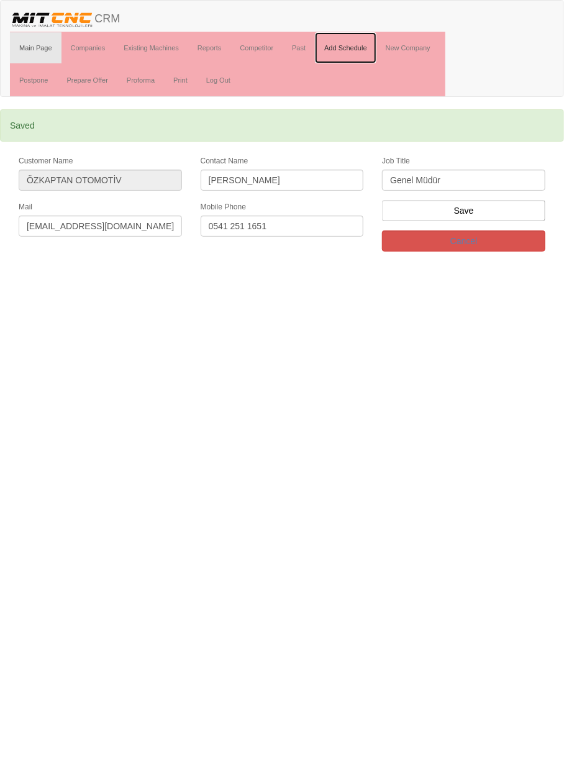
click at [351, 47] on link "Add Schedule" at bounding box center [345, 47] width 61 height 31
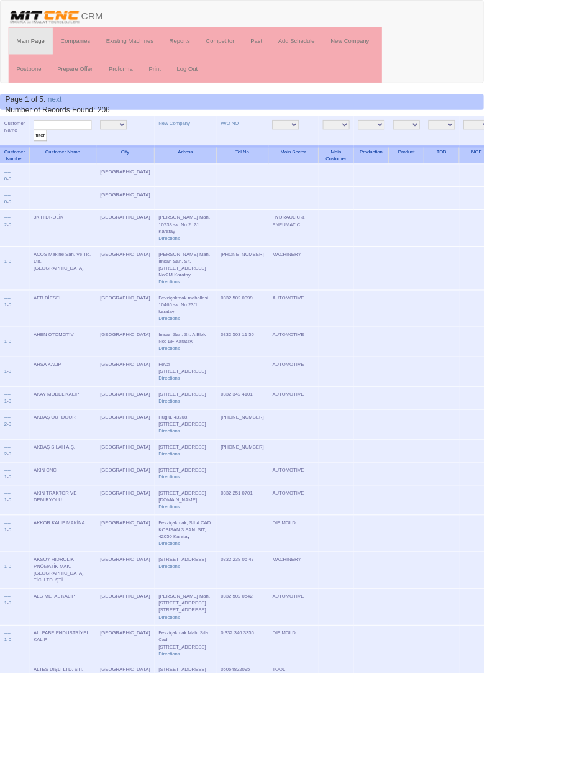
click at [91, 148] on input "text" at bounding box center [73, 146] width 68 height 12
click at [185, 145] on link "New Company" at bounding box center [203, 143] width 37 height 6
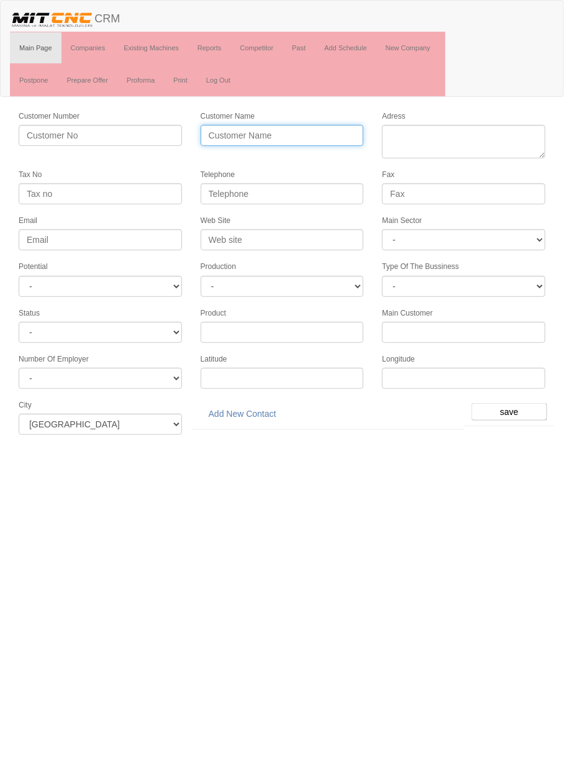
click at [309, 133] on input "Customer Name" at bounding box center [282, 135] width 163 height 21
type input "KPS OTOMOTİV"
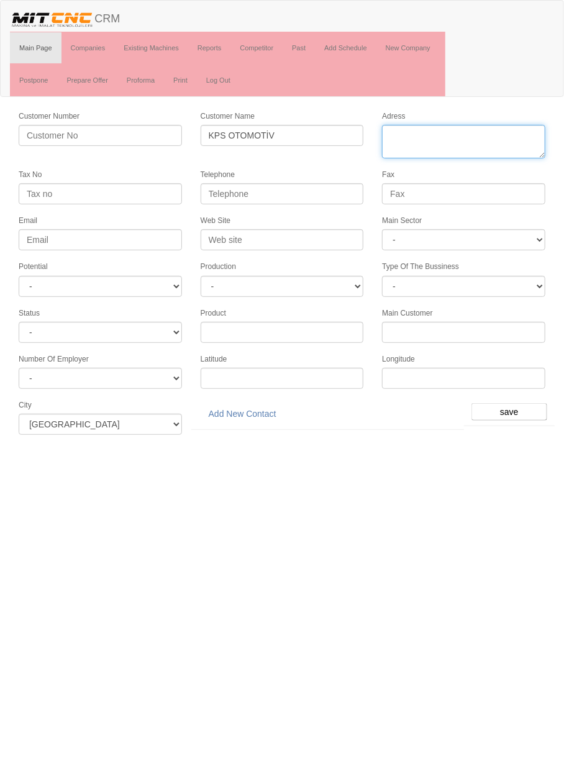
click at [471, 135] on textarea "Adress" at bounding box center [463, 142] width 163 height 34
paste textarea "[PERSON_NAME][STREET_ADDRESS]"
click at [461, 151] on textarea "Adress" at bounding box center [463, 142] width 163 height 34
click at [455, 150] on textarea "Adress" at bounding box center [463, 142] width 163 height 34
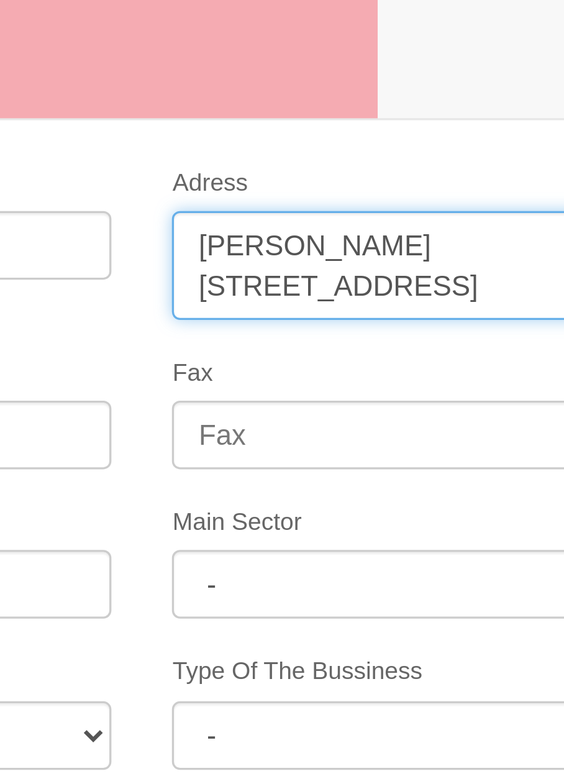
click at [456, 147] on textarea "Adress" at bounding box center [463, 142] width 163 height 34
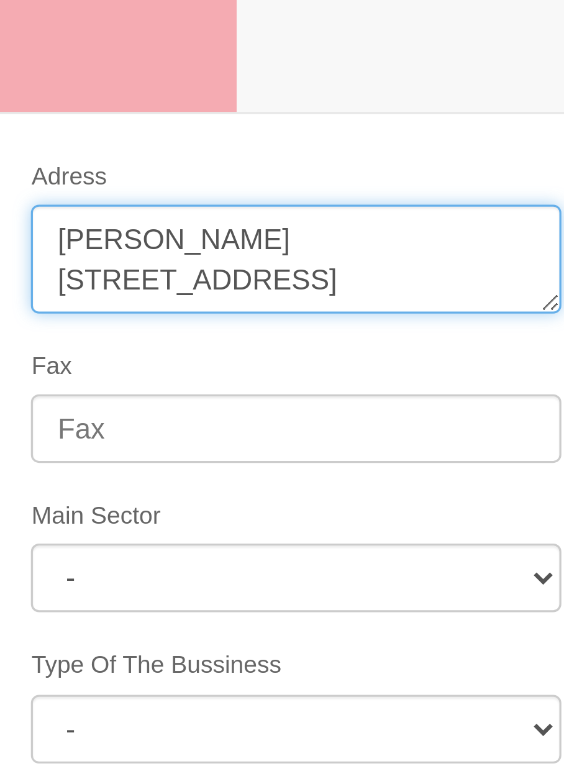
click at [456, 146] on textarea "Adress" at bounding box center [463, 142] width 163 height 34
click at [432, 147] on textarea "Adress" at bounding box center [463, 142] width 163 height 34
click at [415, 149] on textarea "Adress" at bounding box center [463, 142] width 163 height 34
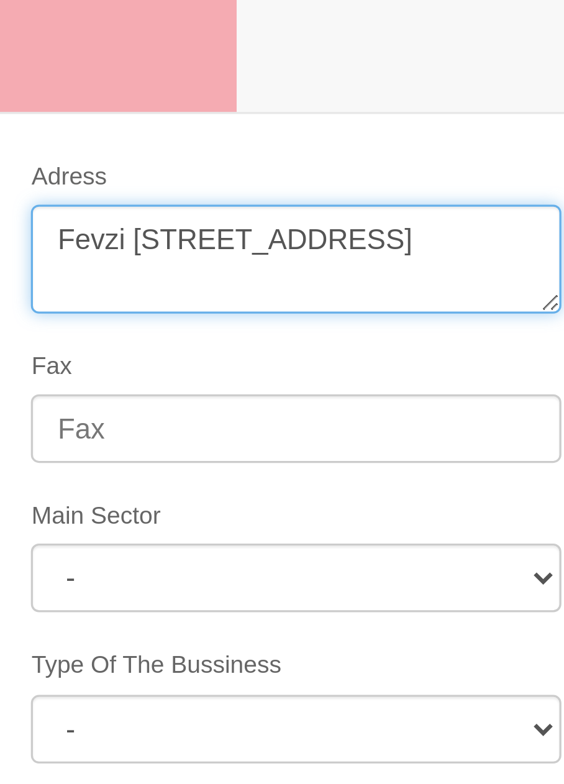
click at [489, 135] on textarea "Adress" at bounding box center [463, 142] width 163 height 34
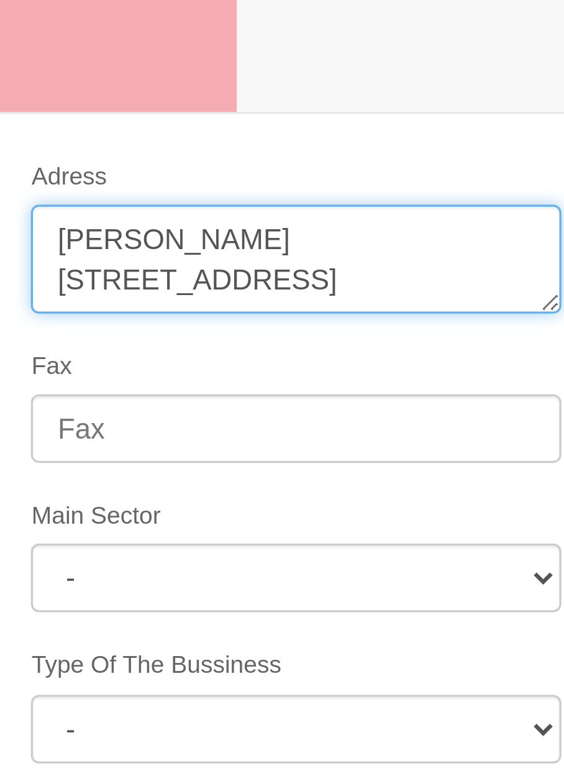
click at [498, 150] on textarea "Adress" at bounding box center [463, 142] width 163 height 34
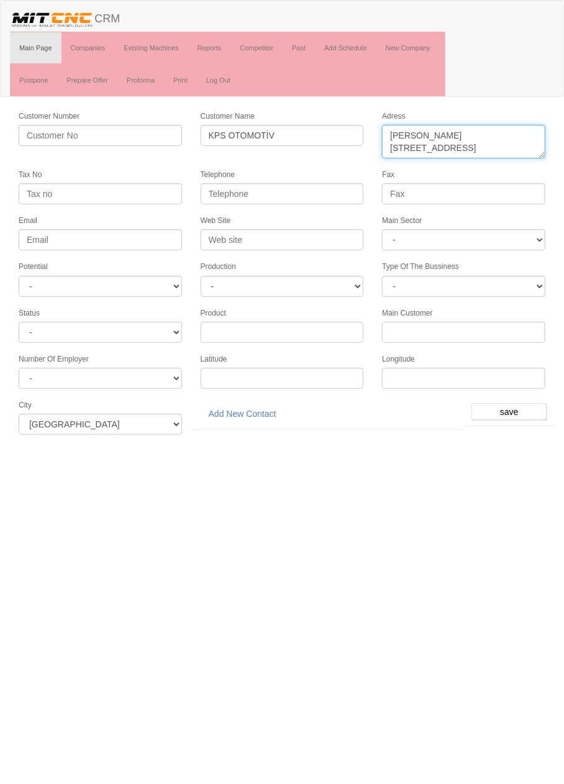
type textarea "[PERSON_NAME] [STREET_ADDRESS]"
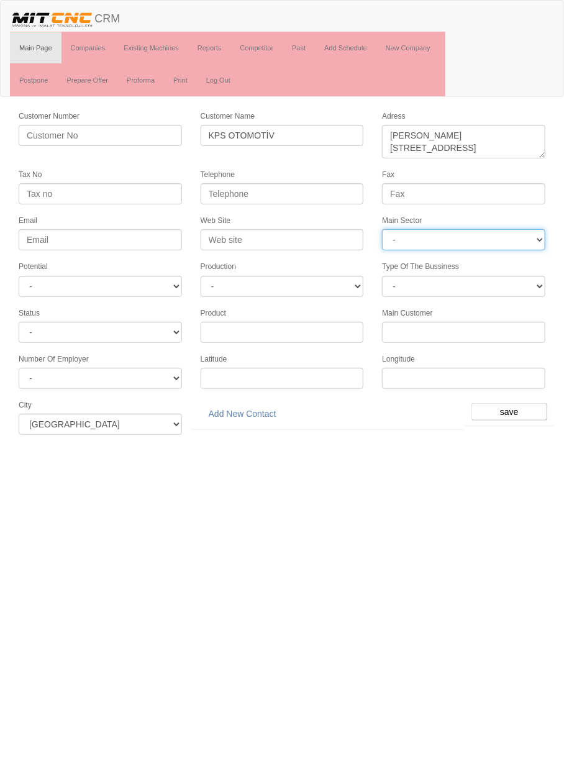
click at [484, 240] on select "- DIE MOLD MACHINERY DEFENCE ELECTRICAL COMPONENTS MEDICAL TOOL MANUFACTURING J…" at bounding box center [463, 239] width 163 height 21
select select "370"
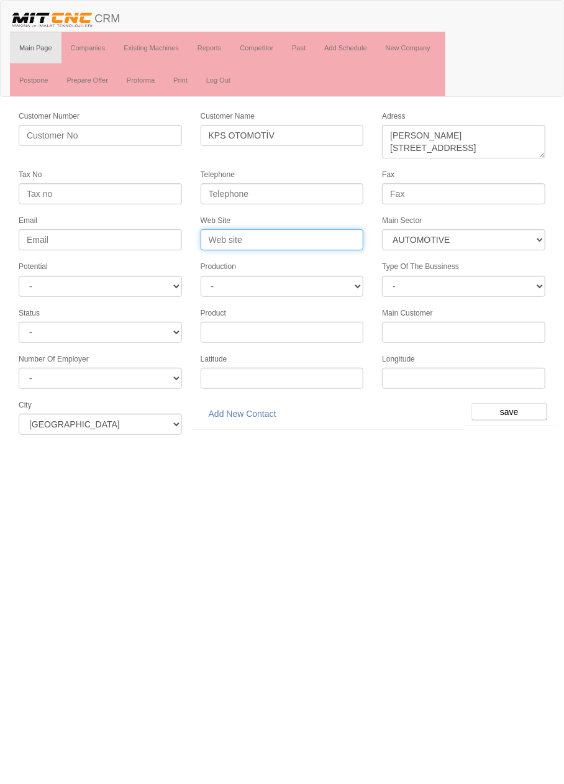
click at [314, 233] on input "Web Site" at bounding box center [282, 239] width 163 height 21
type input "www.kpsotomotiv.com"
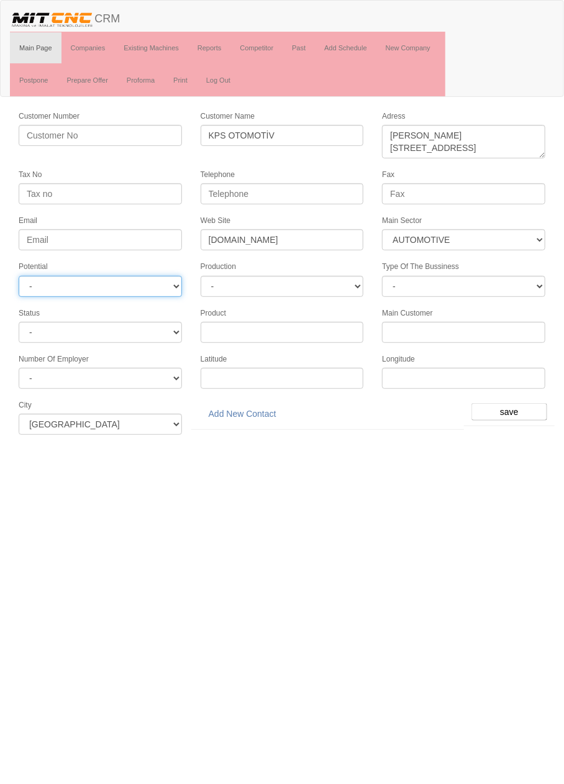
click at [155, 280] on select "- A1 A2 A3 B1 B2 B3 C1 C2 C3" at bounding box center [100, 286] width 163 height 21
select select "6"
click at [517, 403] on input "save" at bounding box center [509, 411] width 76 height 17
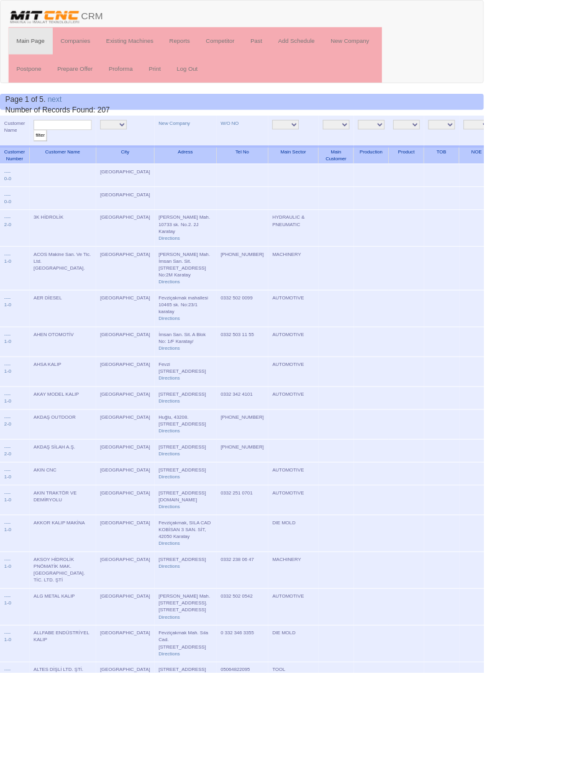
click at [76, 148] on input "text" at bounding box center [73, 146] width 68 height 12
type input "Kps"
click at [39, 152] on input "filter" at bounding box center [47, 158] width 16 height 13
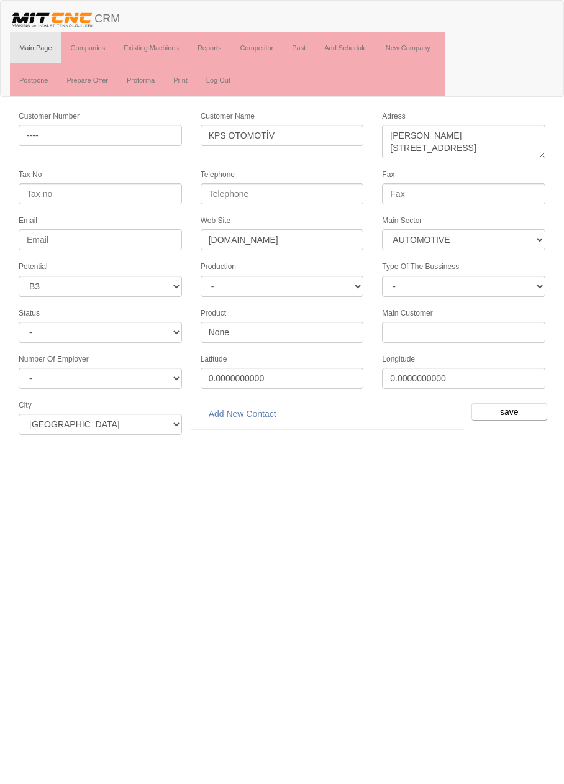
select select "370"
select select "6"
click at [255, 406] on link "Add New Contact" at bounding box center [243, 413] width 84 height 21
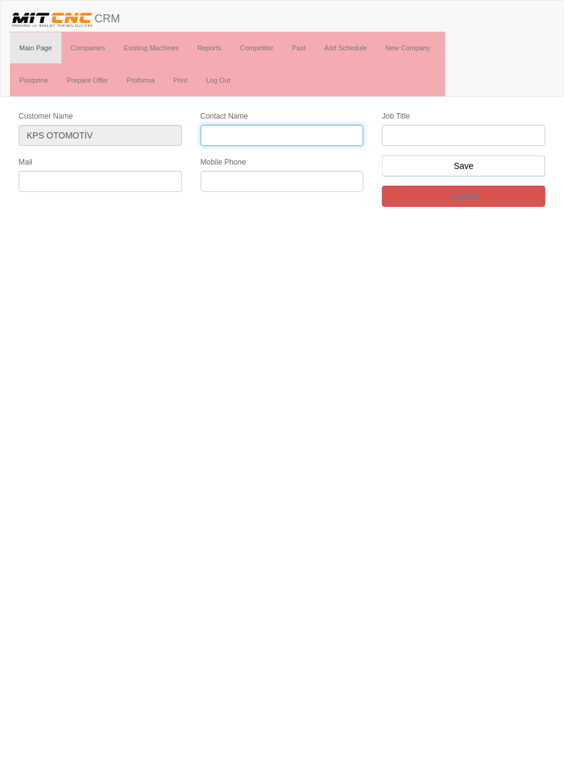
click at [296, 138] on input "Contact Name" at bounding box center [282, 135] width 163 height 21
type input "[PERSON_NAME]"
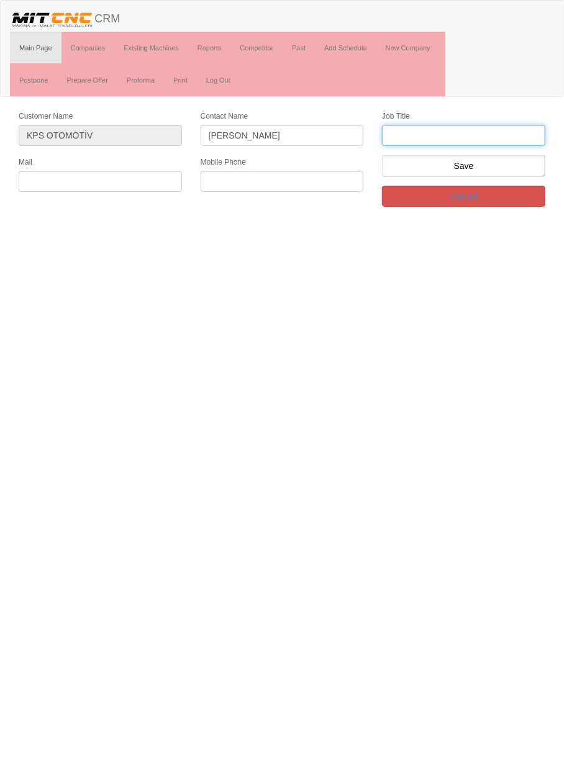
click at [491, 137] on input "text" at bounding box center [463, 135] width 163 height 21
type input "Firma Sahibi"
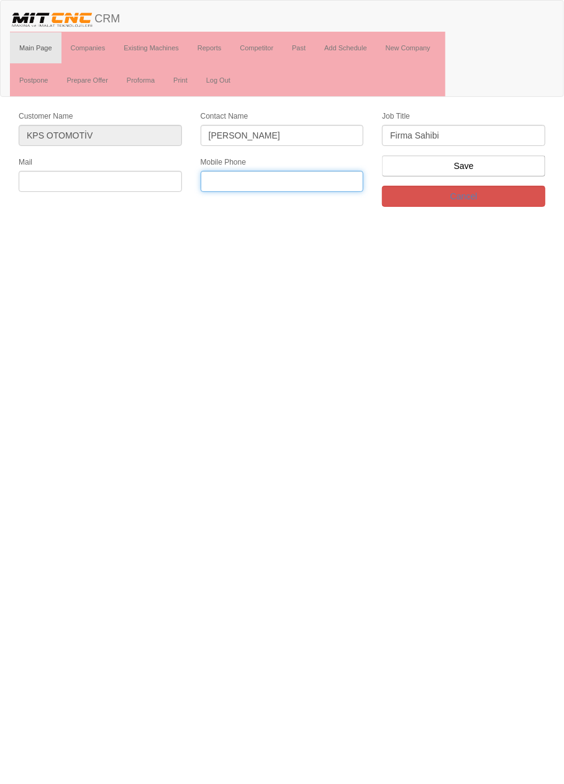
paste input "[PHONE_NUMBER]"
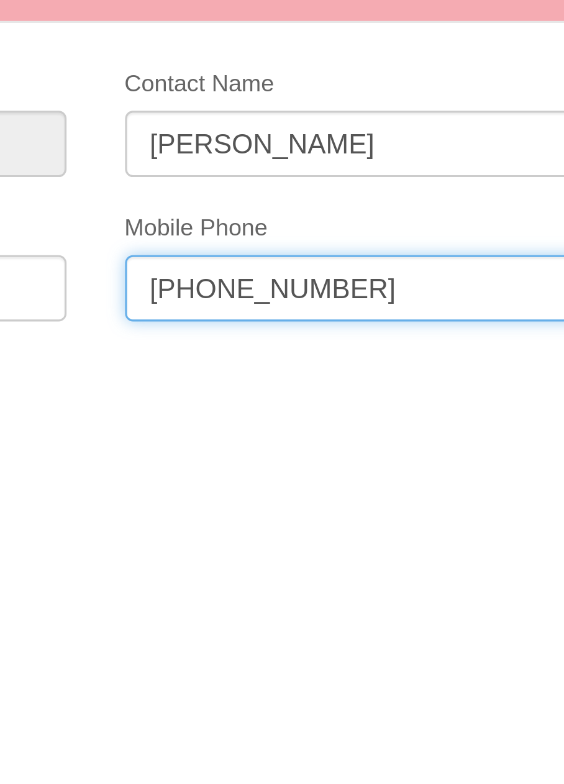
click at [258, 177] on input "+90 5442578331" at bounding box center [282, 181] width 163 height 21
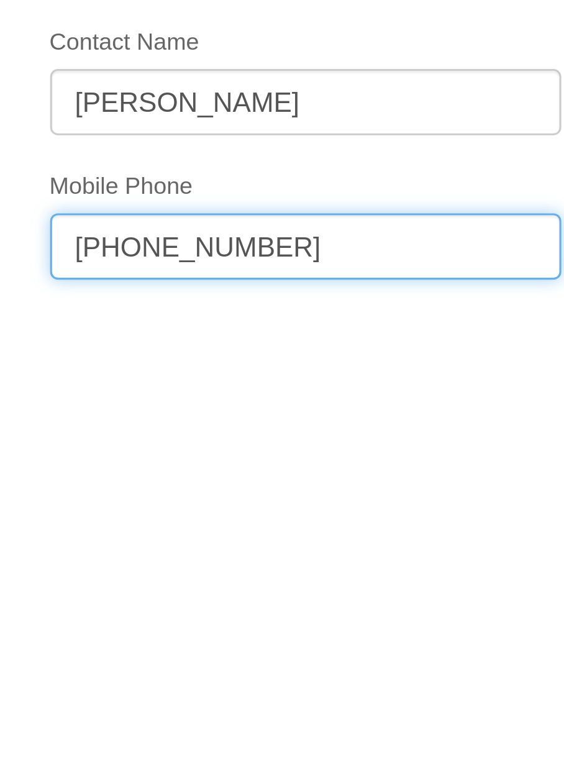
click at [255, 176] on input "+90 5442578331" at bounding box center [282, 181] width 163 height 21
click at [241, 178] on input "+90 544257 8331" at bounding box center [282, 181] width 163 height 21
click at [228, 178] on input "+90 544 257 8331" at bounding box center [282, 181] width 163 height 21
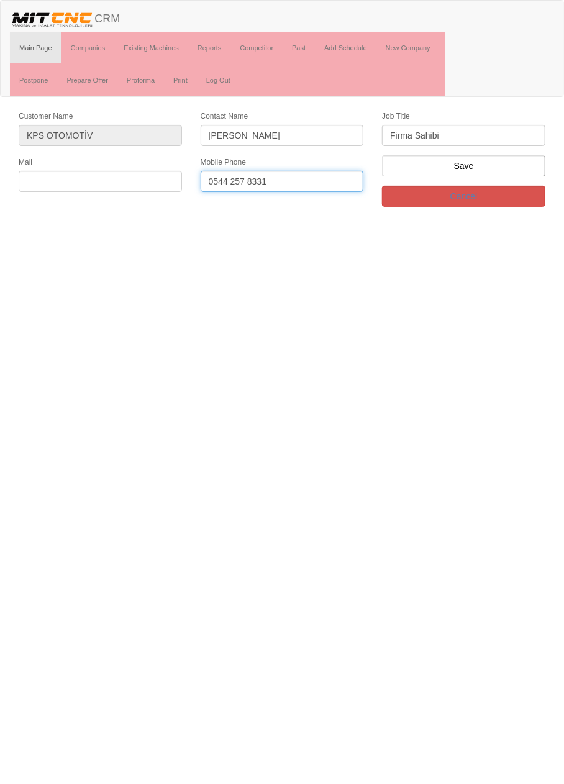
type input "0544 257 8331"
paste input "[EMAIL_ADDRESS][DOMAIN_NAME]"
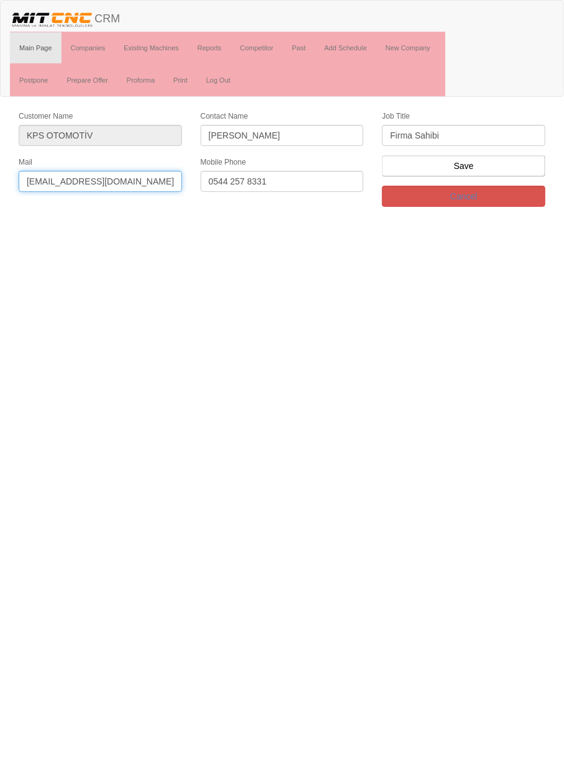
type input "[EMAIL_ADDRESS][DOMAIN_NAME]"
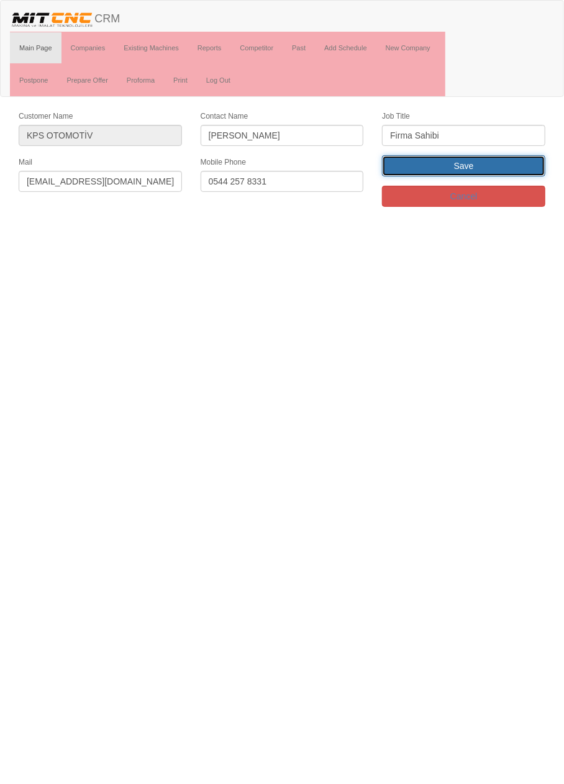
click at [514, 166] on input "Save" at bounding box center [463, 165] width 163 height 21
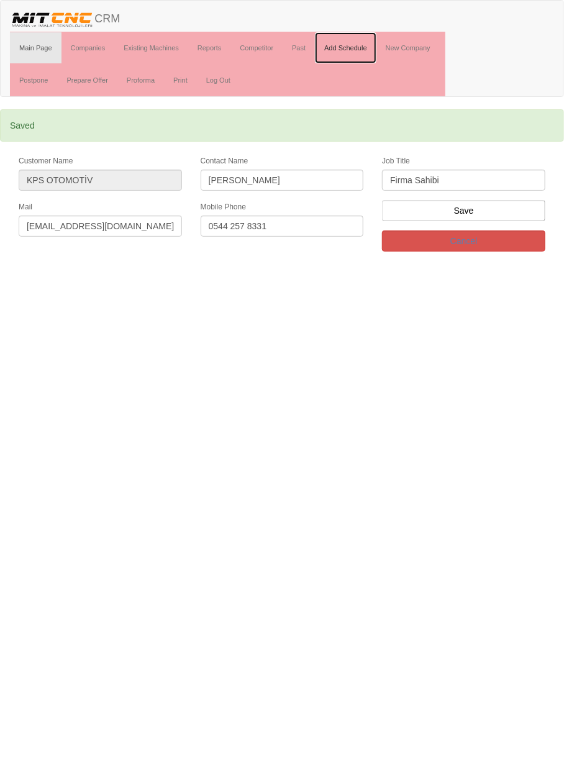
click at [348, 47] on link "Add Schedule" at bounding box center [345, 47] width 61 height 31
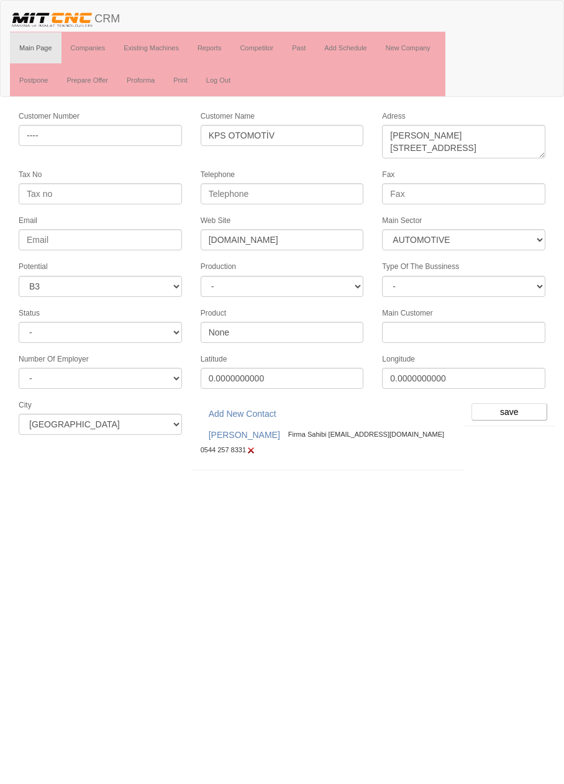
select select "370"
select select "6"
click at [514, 403] on input "save" at bounding box center [509, 411] width 76 height 17
select select "370"
select select "6"
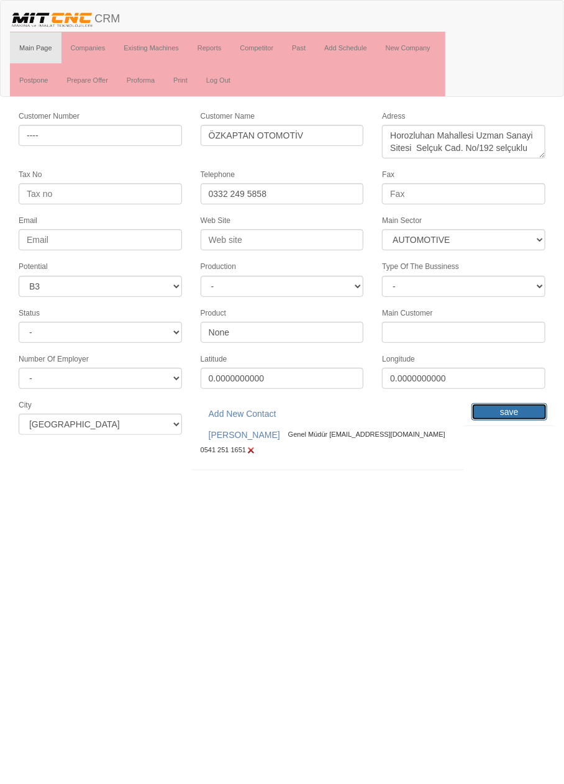
click at [509, 407] on input "save" at bounding box center [509, 411] width 76 height 17
select select "370"
select select "6"
click at [532, 409] on input "save" at bounding box center [509, 411] width 76 height 17
select select "370"
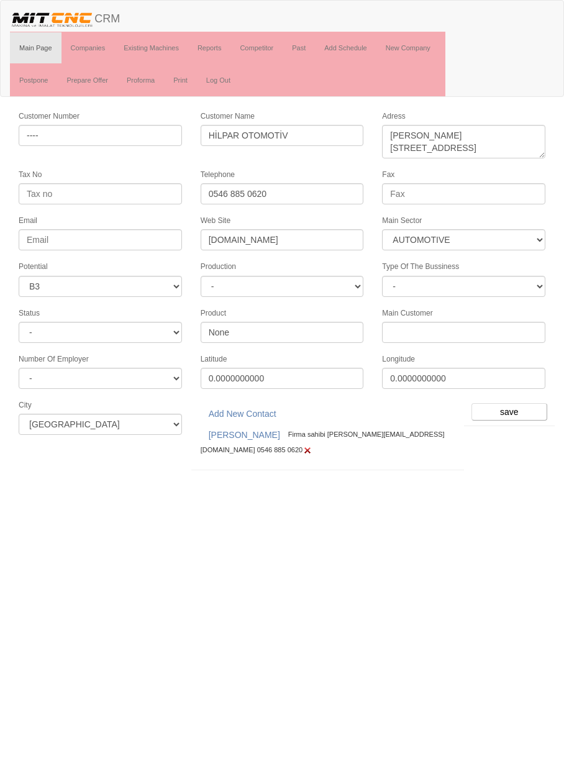
select select "6"
click at [514, 407] on input "save" at bounding box center [509, 411] width 76 height 17
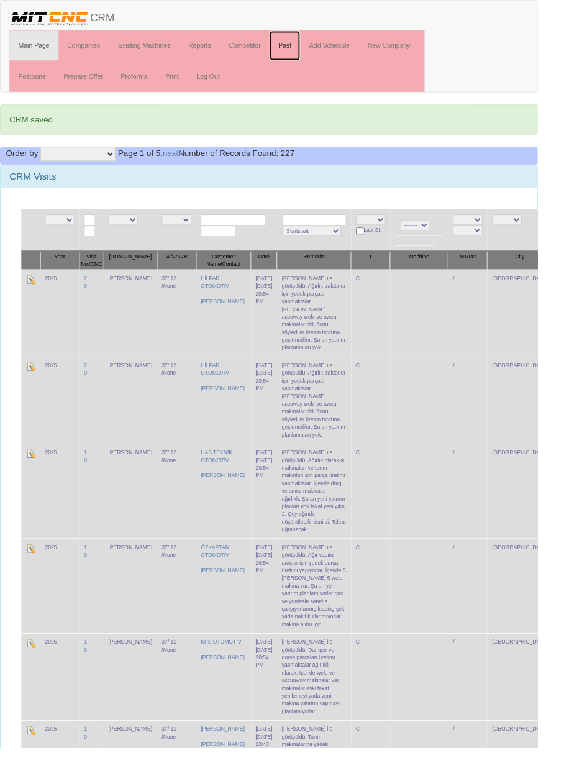
click at [305, 48] on link "Past" at bounding box center [299, 47] width 32 height 31
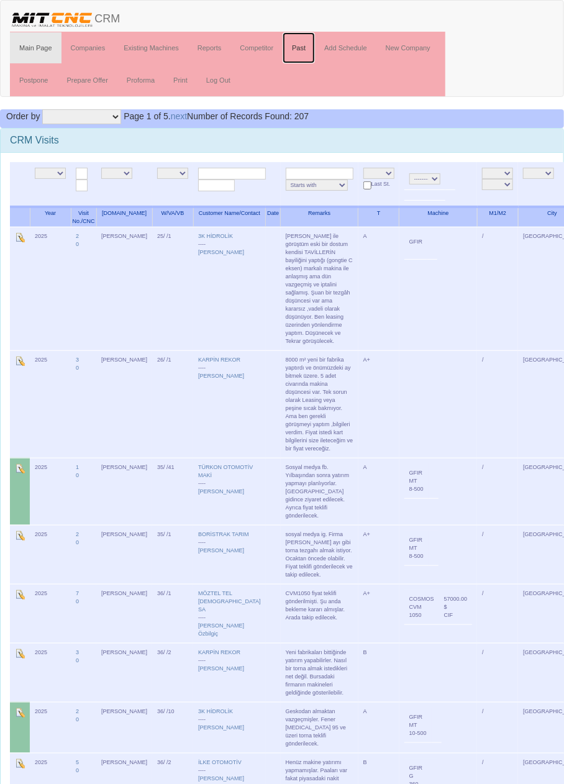
click at [301, 47] on link "Past" at bounding box center [299, 47] width 32 height 31
